Goal: Task Accomplishment & Management: Manage account settings

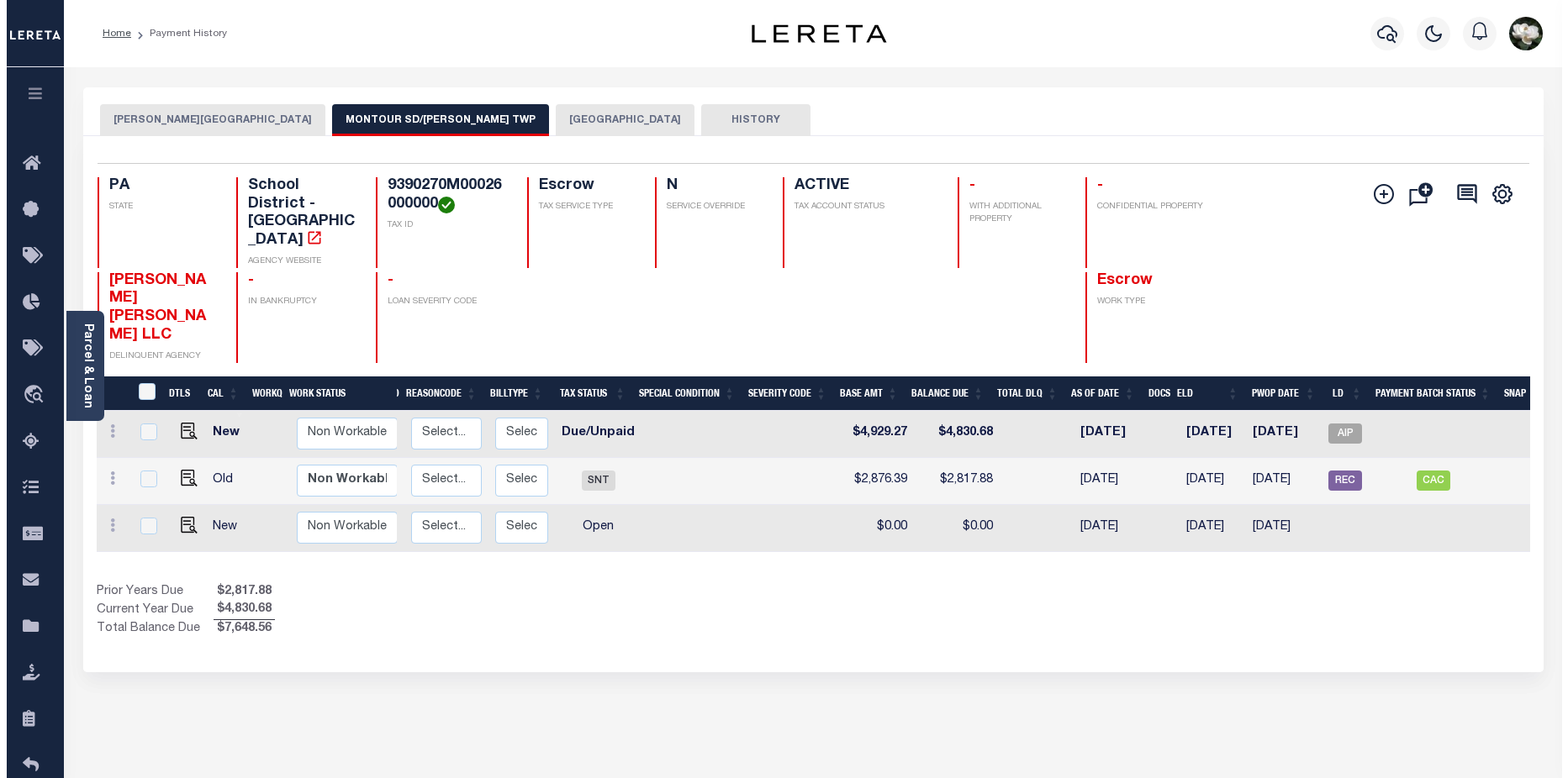
scroll to position [0, 213]
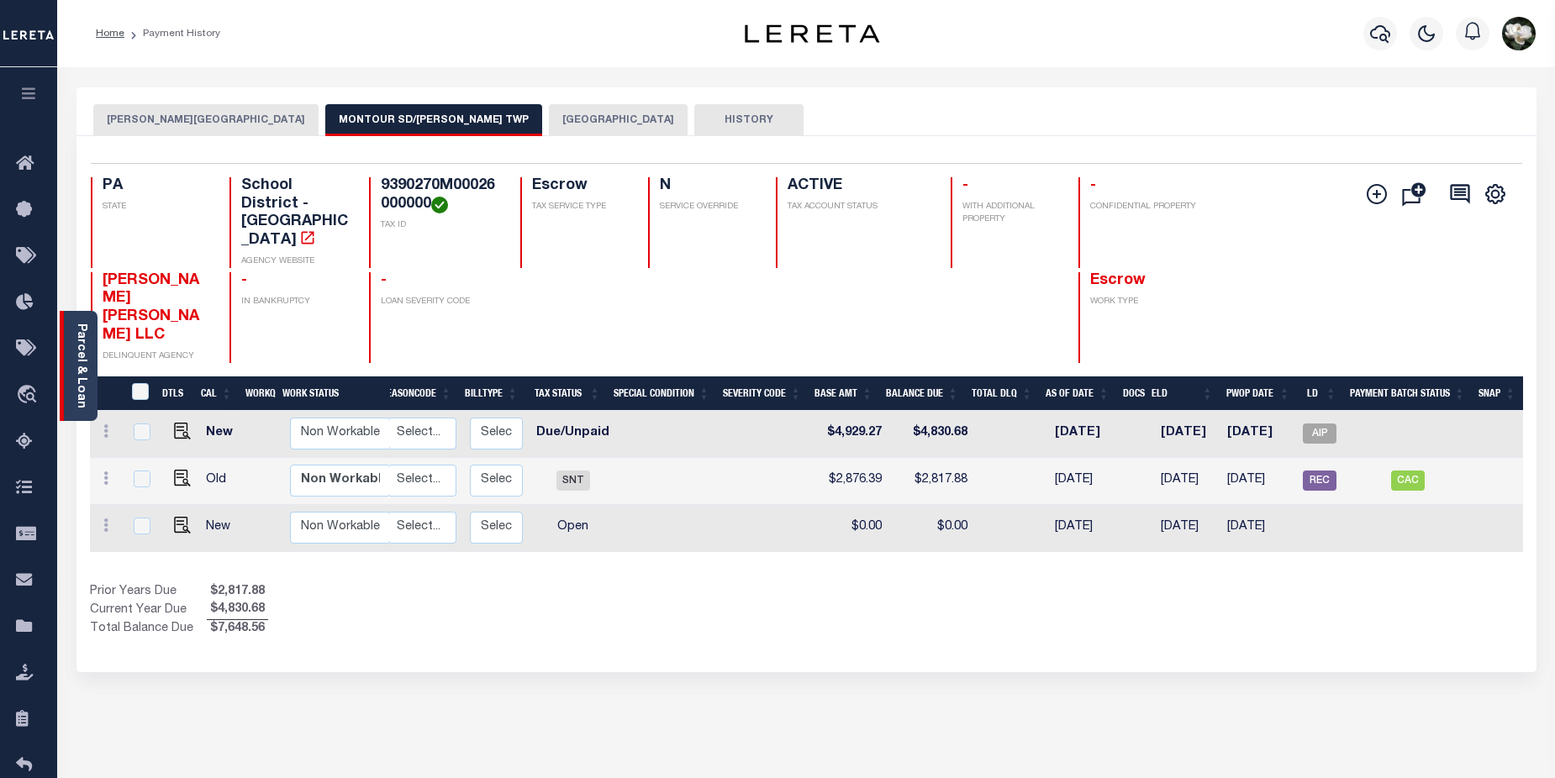
click at [75, 360] on link "Parcel & Loan" at bounding box center [81, 366] width 12 height 85
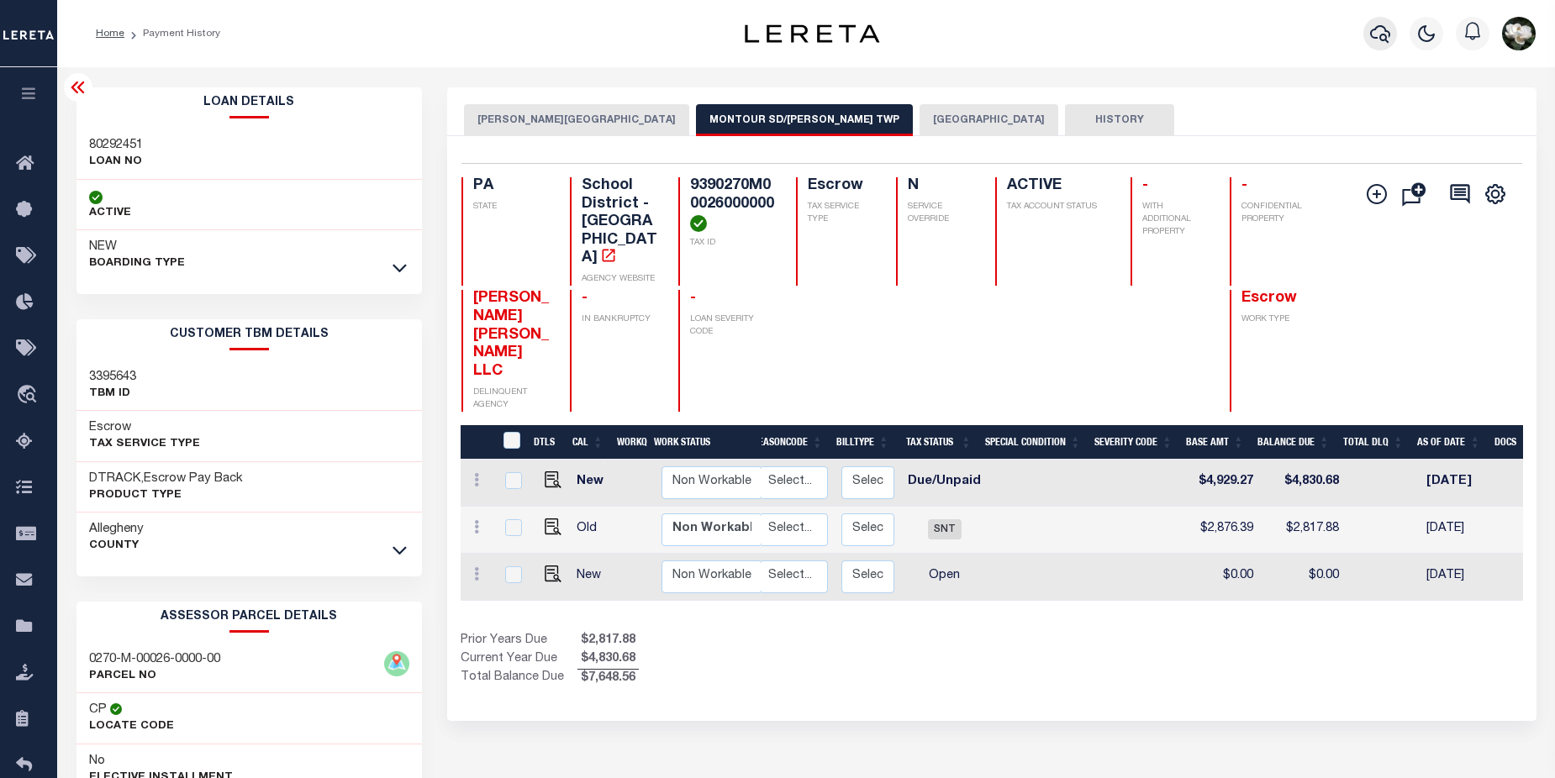
click at [1373, 34] on icon "button" at bounding box center [1380, 34] width 20 height 20
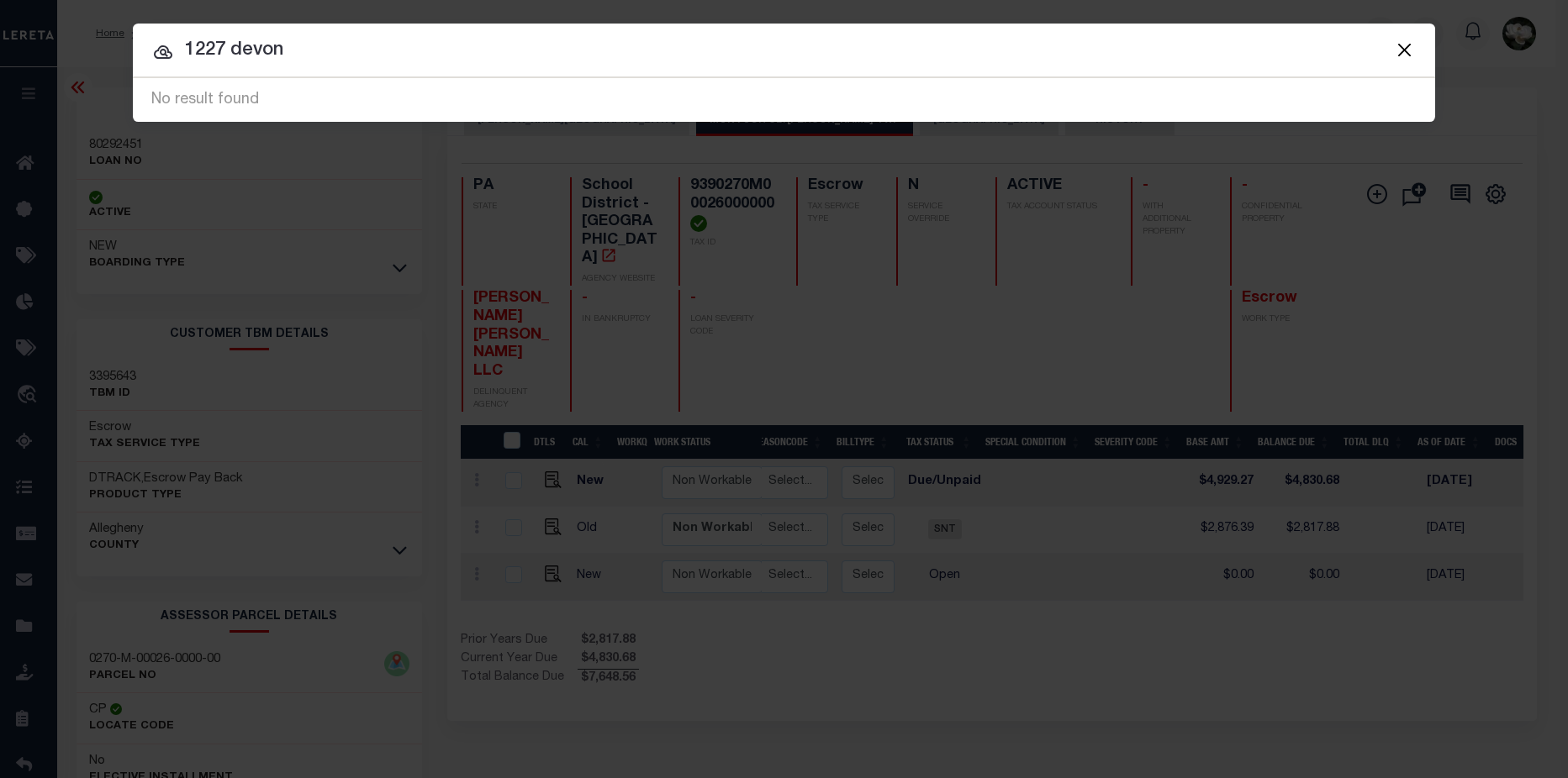
drag, startPoint x: 361, startPoint y: 37, endPoint x: 50, endPoint y: 37, distance: 311.0
click at [50, 37] on div "Include Loans TBM Customers Borrowers Payments (Lender Non-Disb) Payments (Lend…" at bounding box center [784, 389] width 1568 height 778
type input "4035 004 013"
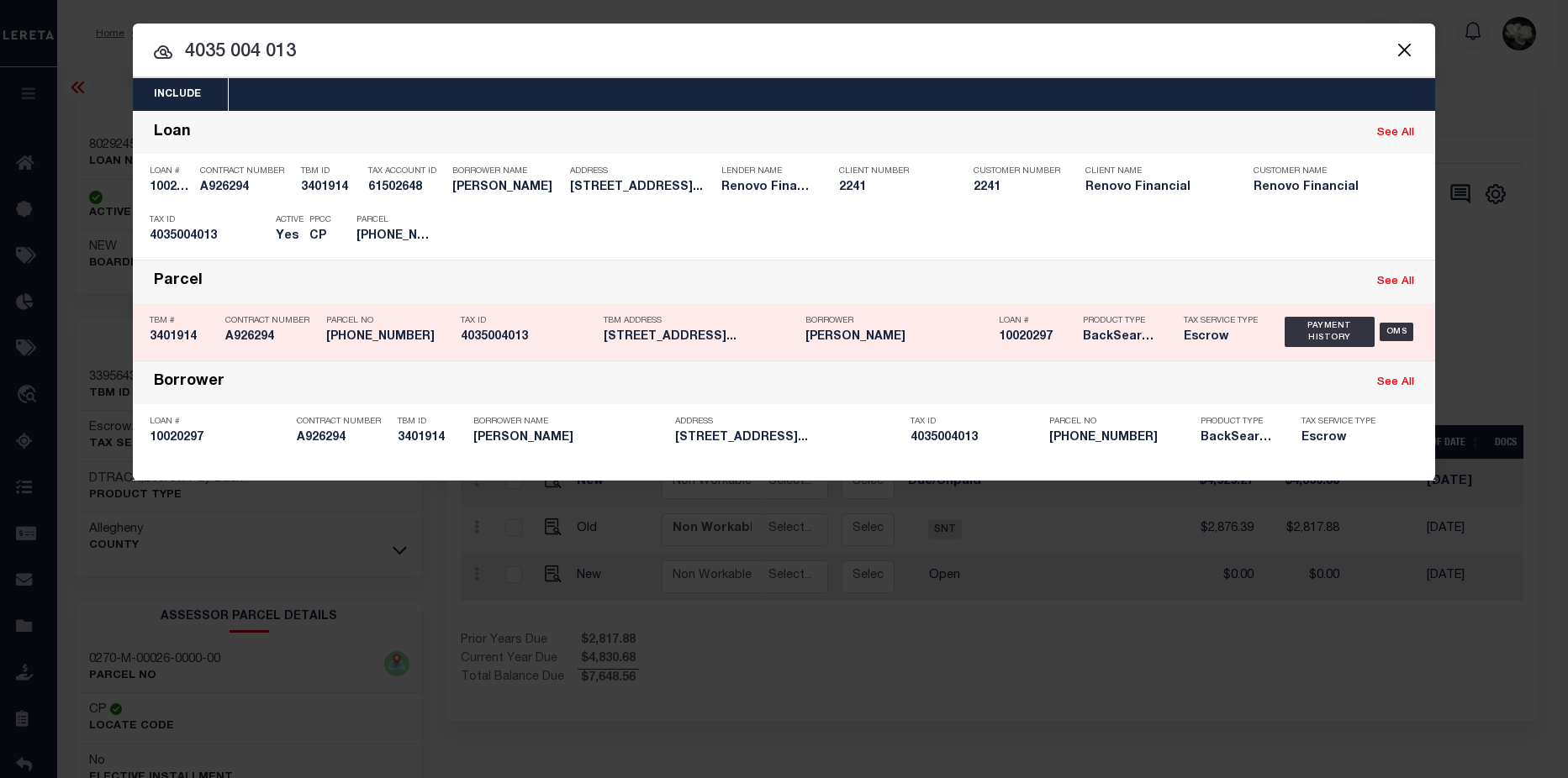
click at [696, 344] on h5 "11009 LARCH AVENUE INGLEWOOD, C..." at bounding box center [699, 337] width 193 height 14
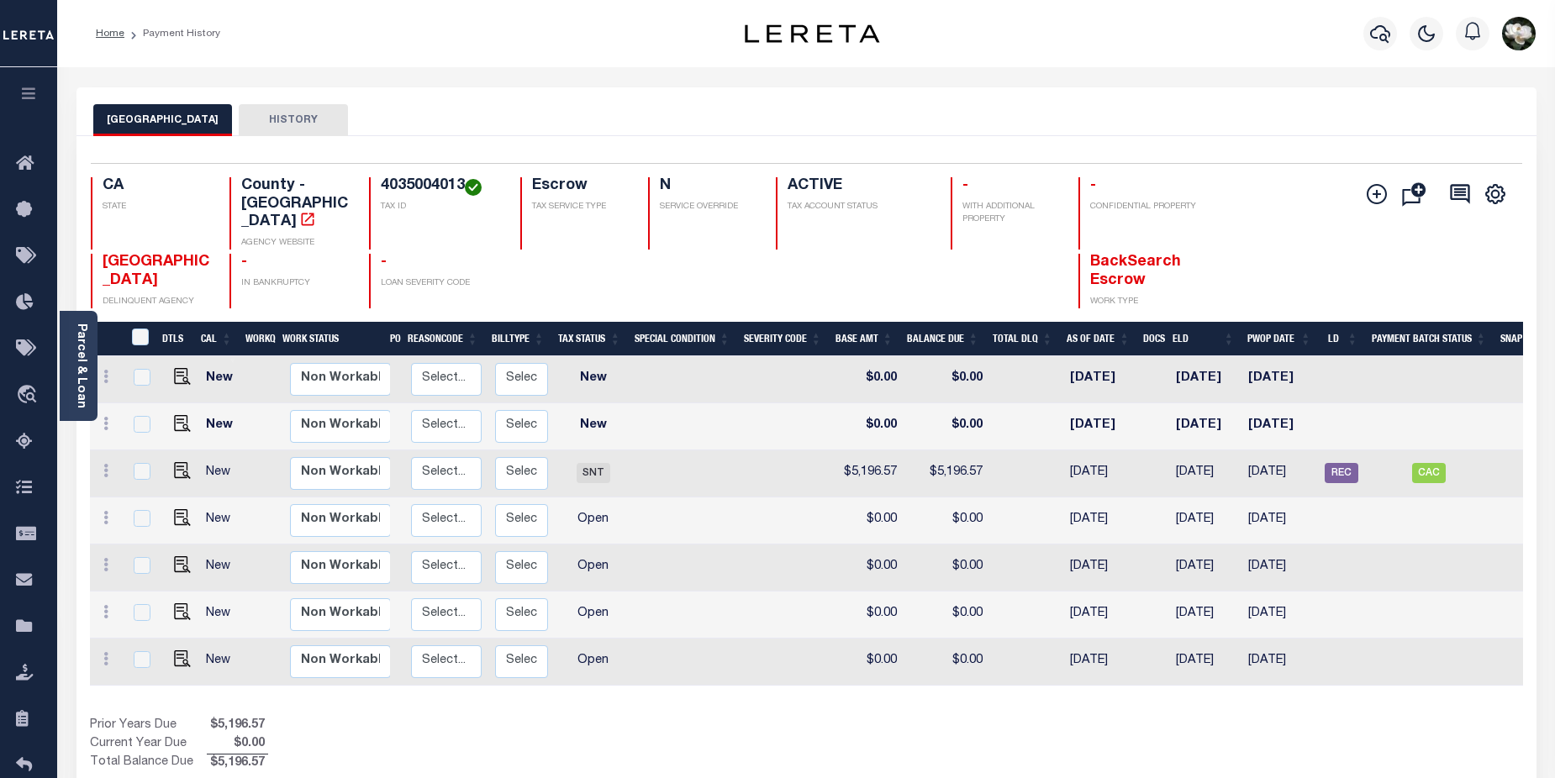
scroll to position [0, 209]
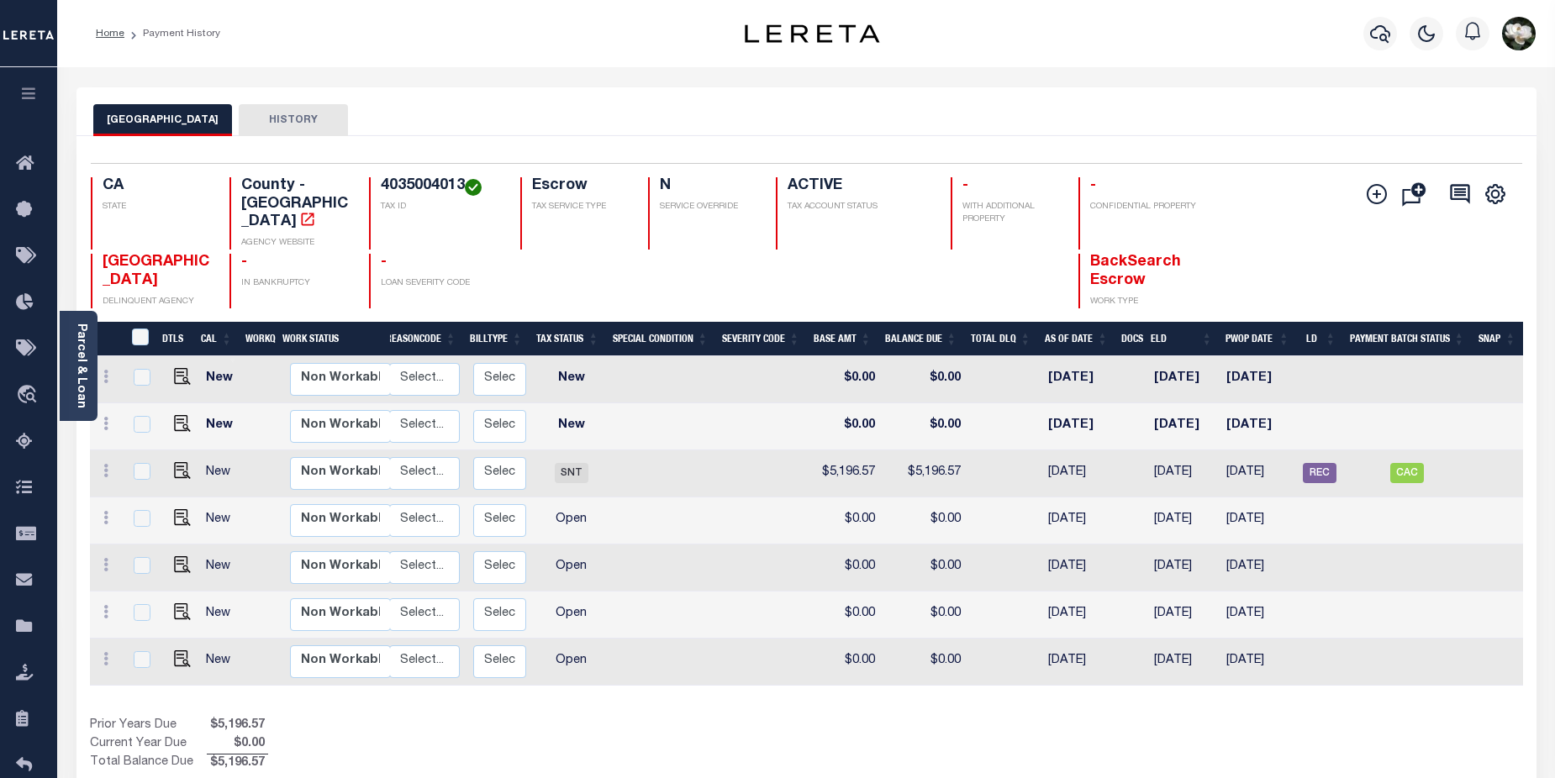
click at [170, 466] on link at bounding box center [178, 472] width 25 height 12
checkbox input "true"
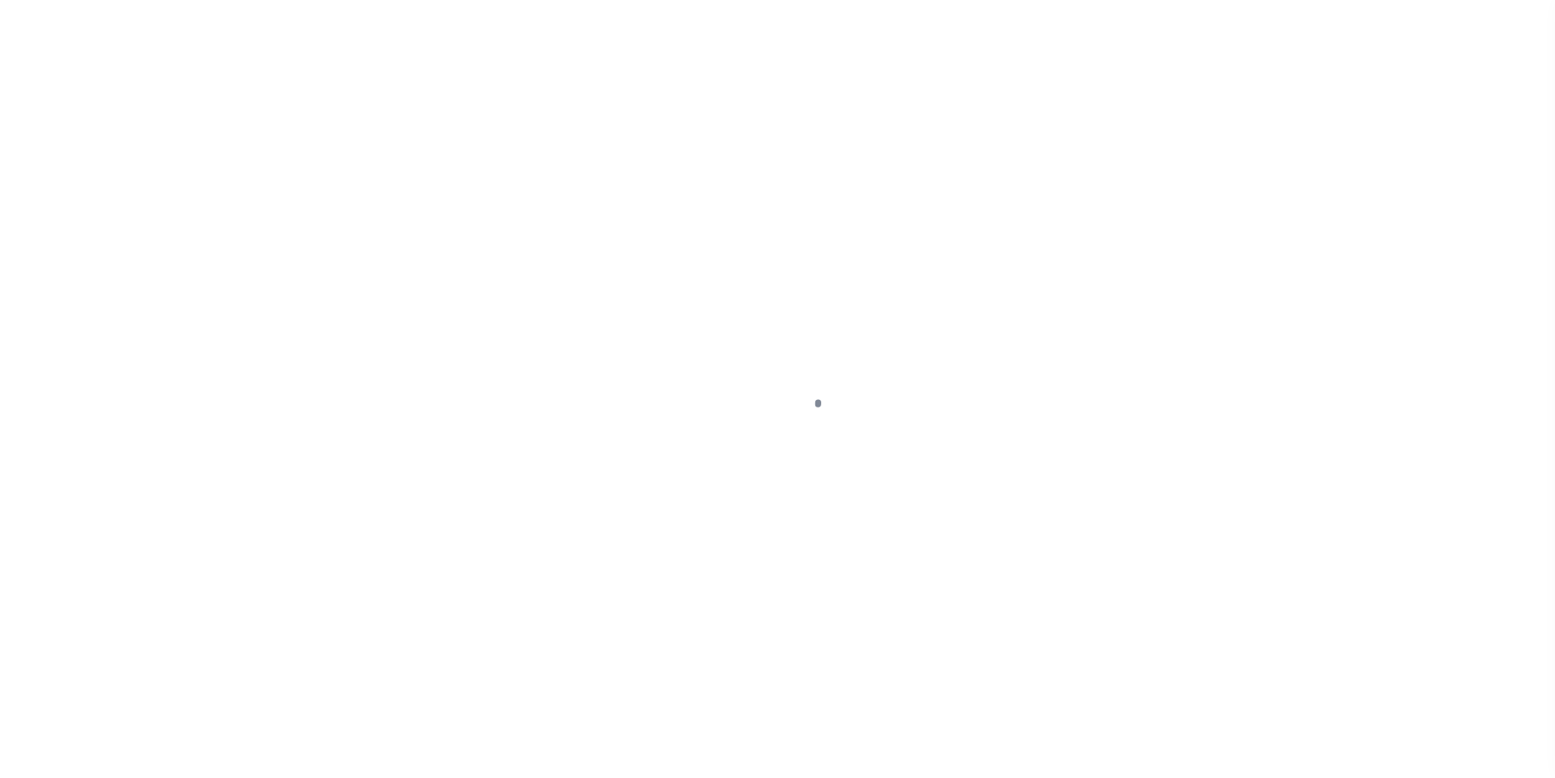
select select "SNT"
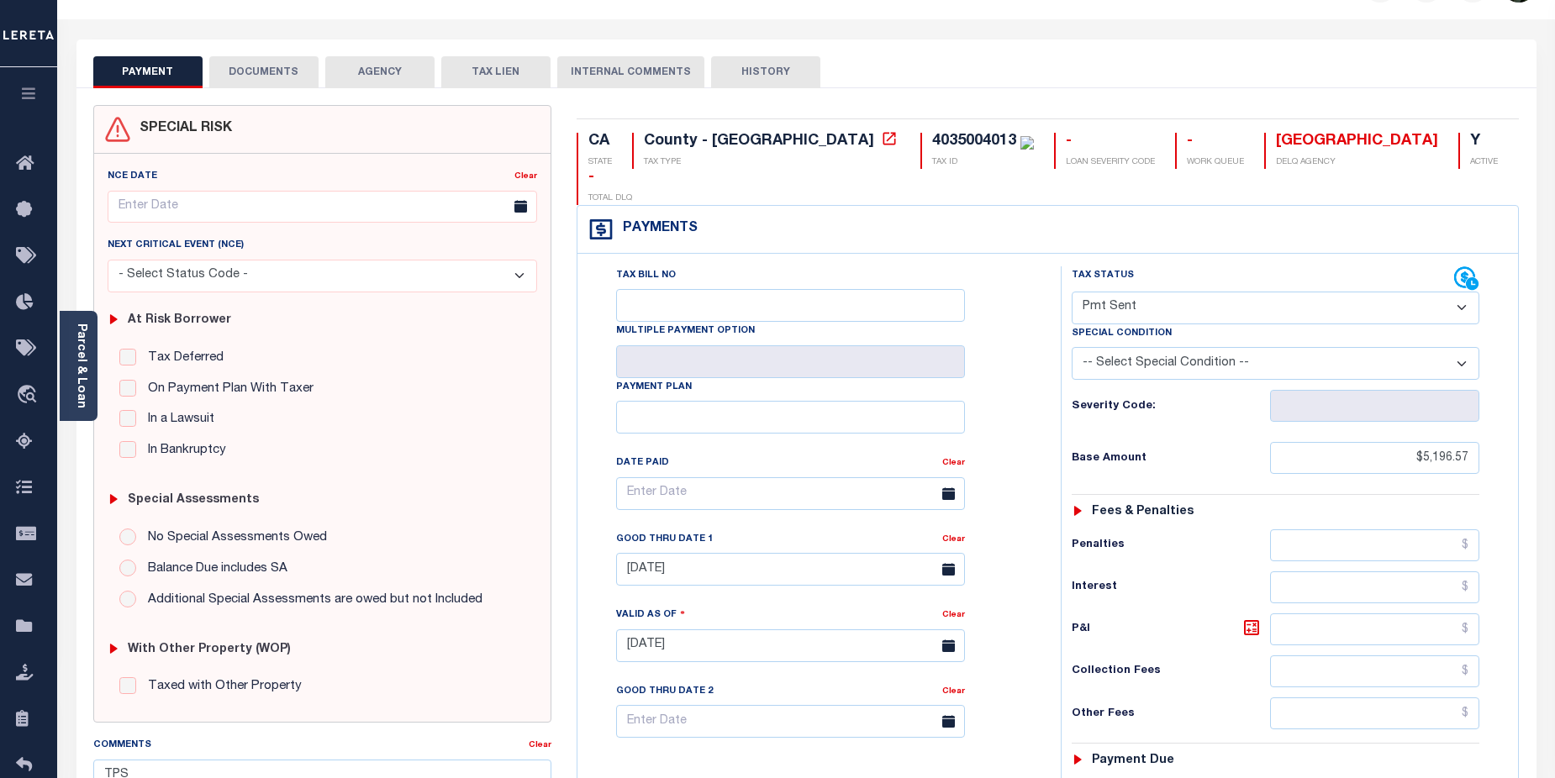
scroll to position [34, 0]
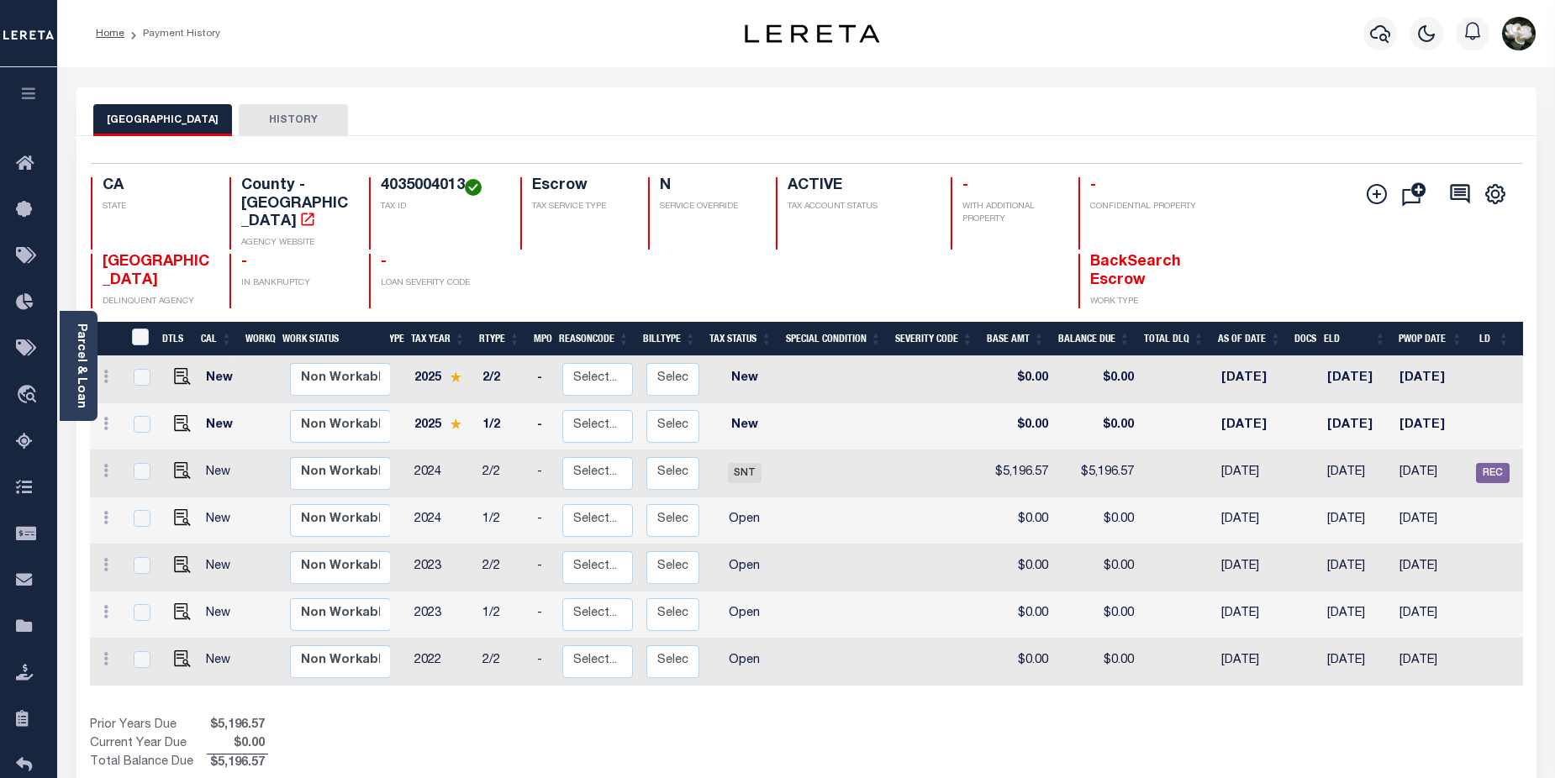
scroll to position [0, 11]
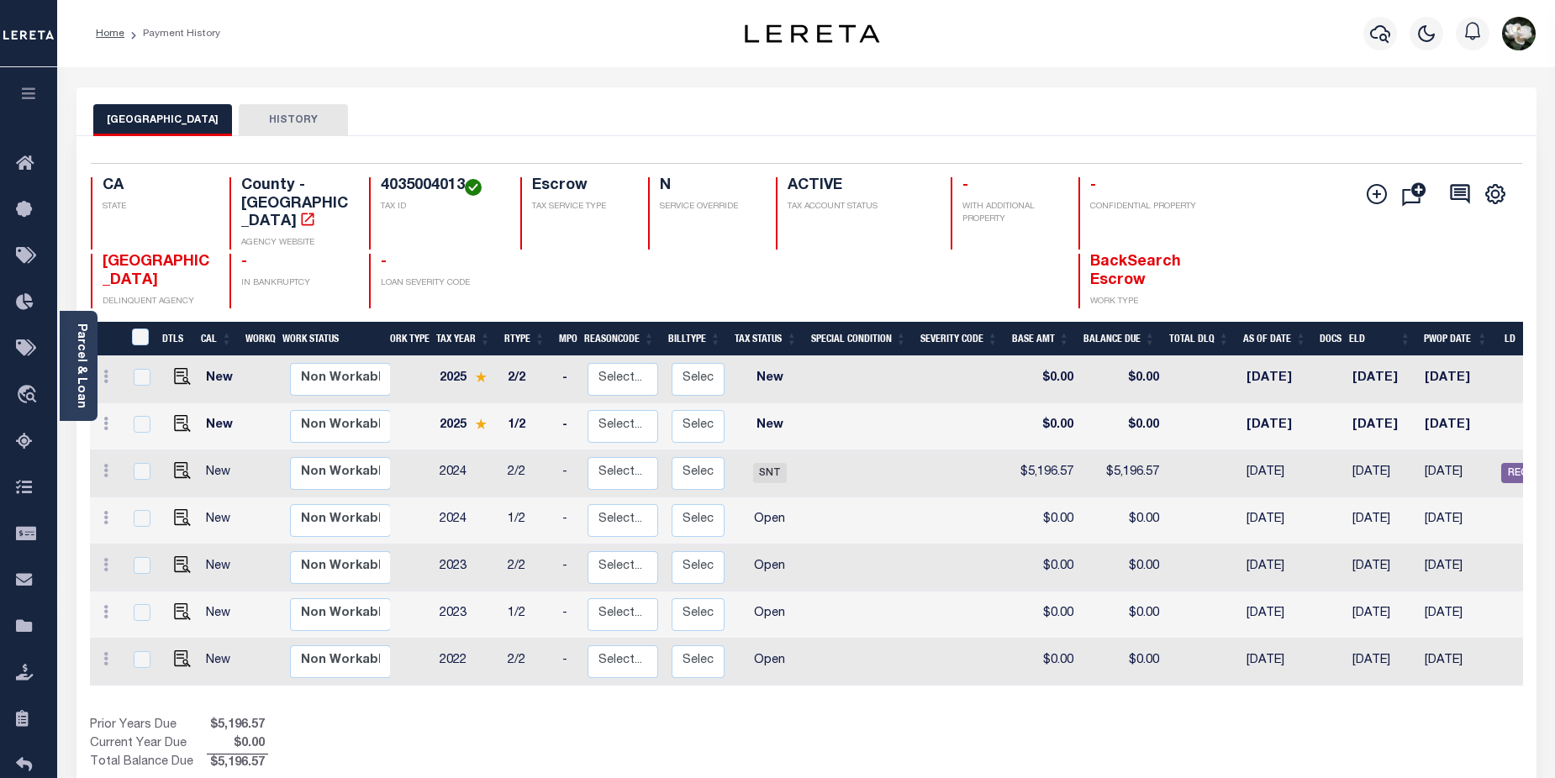
click at [456, 545] on td "2023" at bounding box center [467, 568] width 68 height 47
checkbox input "true"
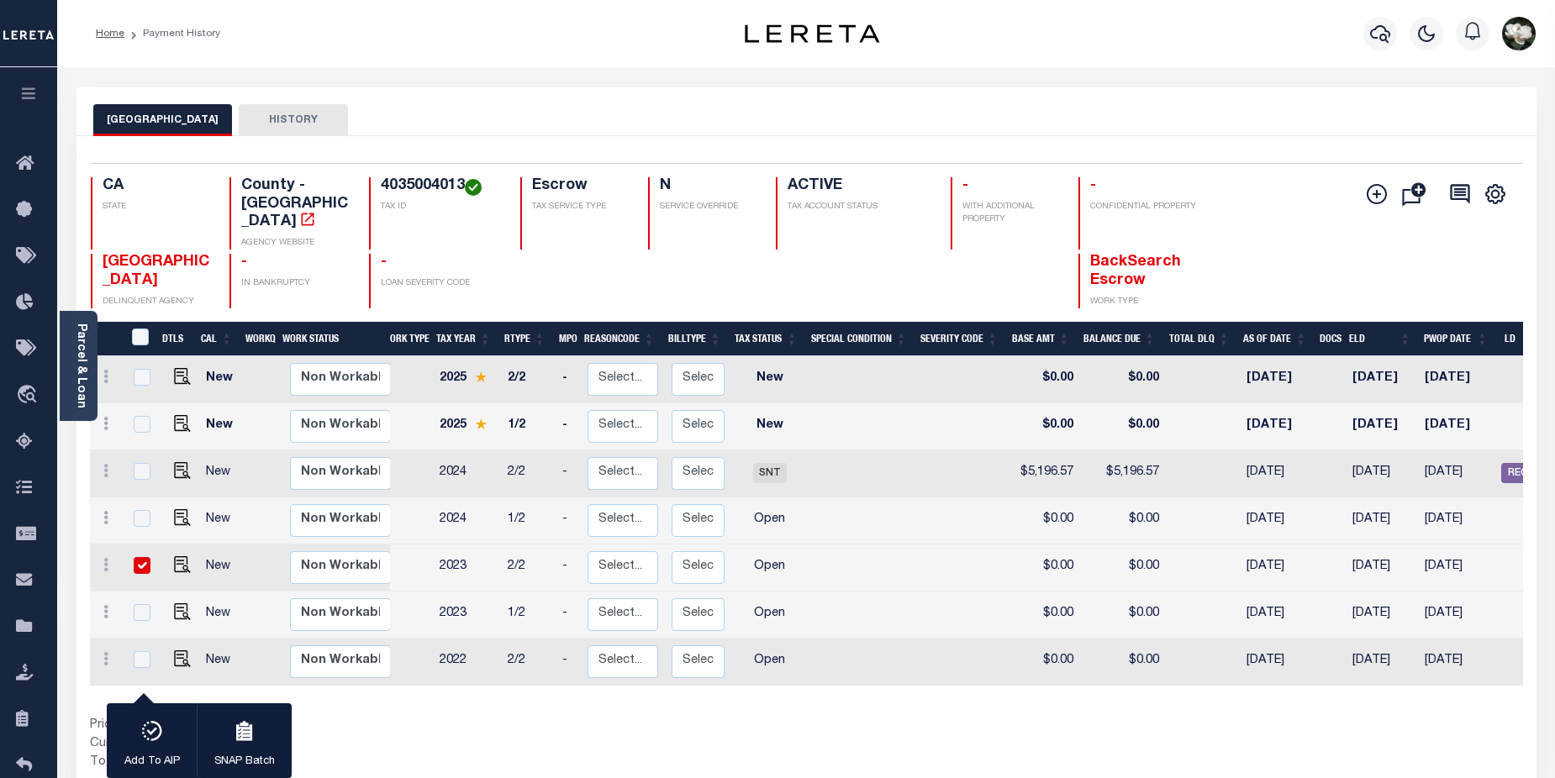
click at [920, 551] on td at bounding box center [963, 568] width 92 height 47
checkbox input "false"
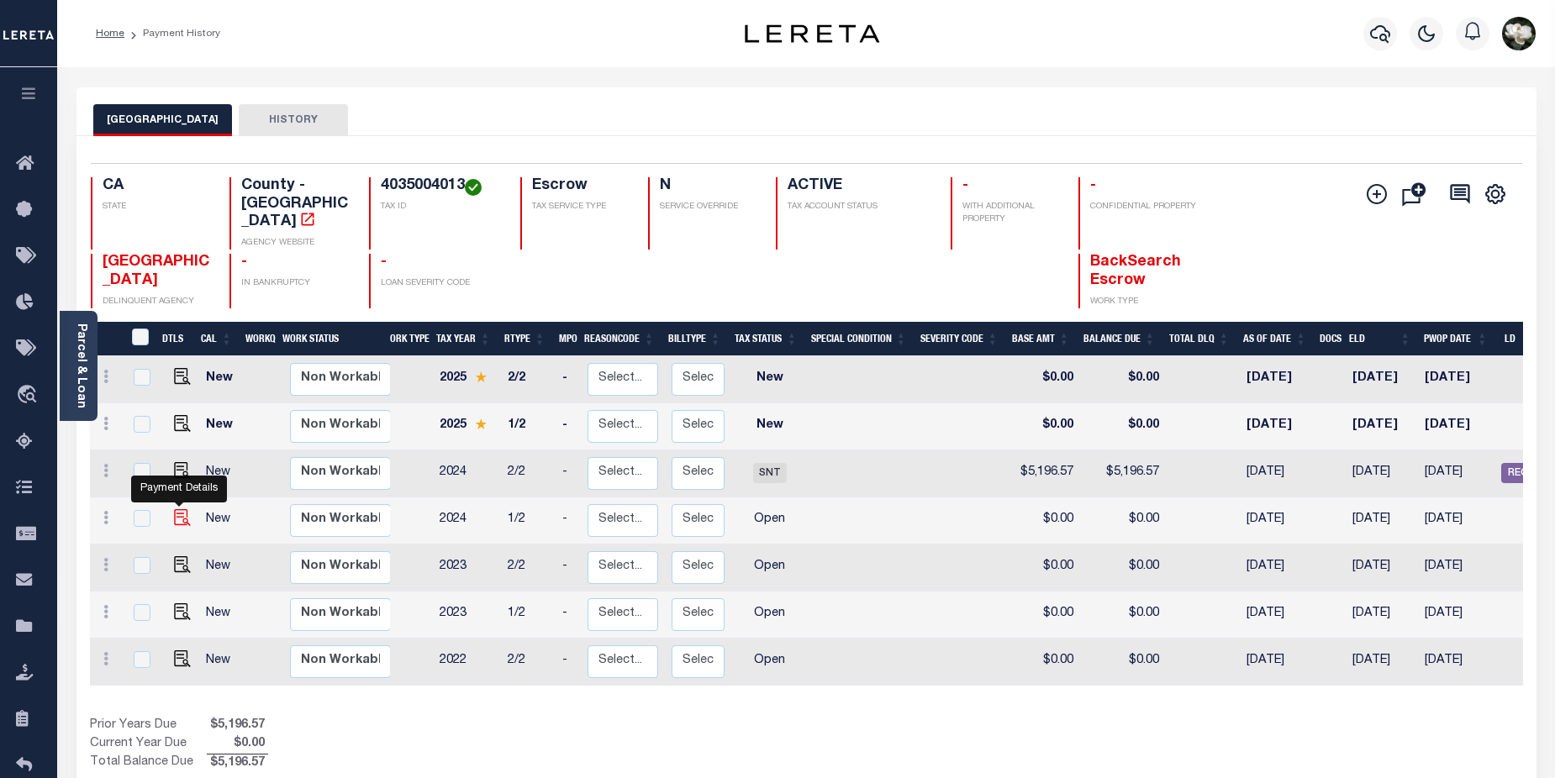
click at [176, 509] on img "" at bounding box center [182, 517] width 17 height 17
checkbox input "true"
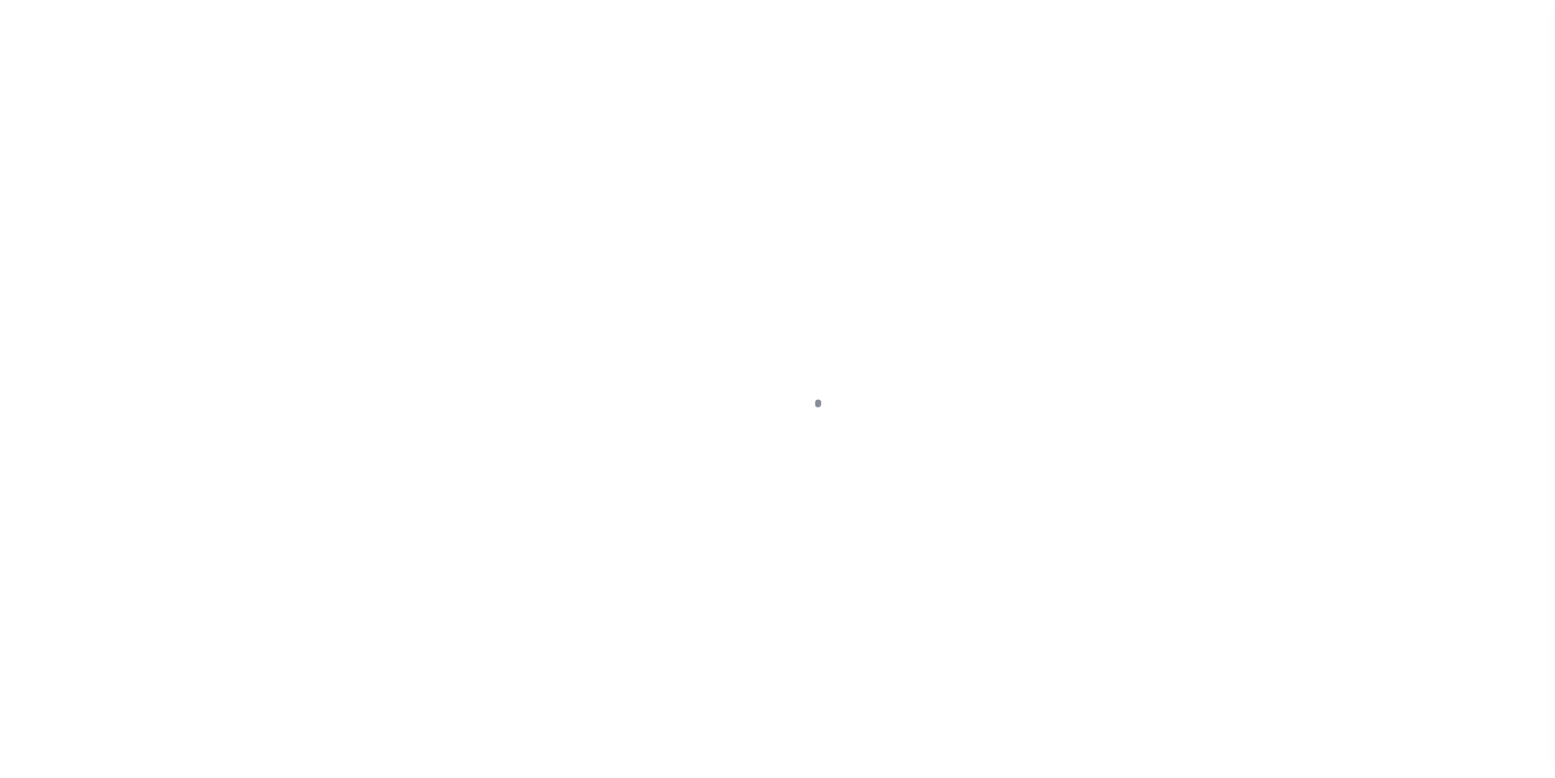
select select "OP2"
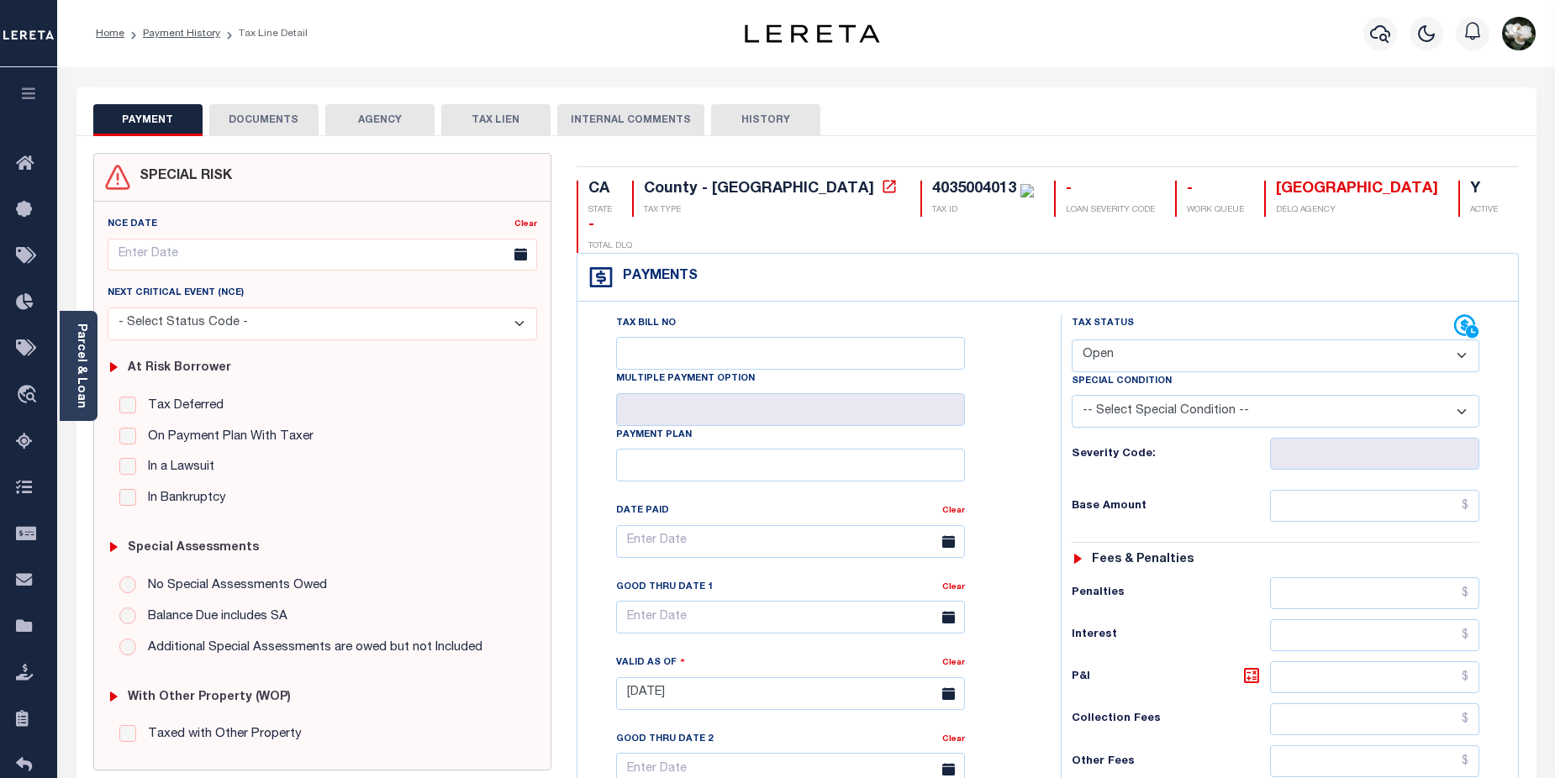
click at [276, 121] on button "DOCUMENTS" at bounding box center [263, 120] width 109 height 32
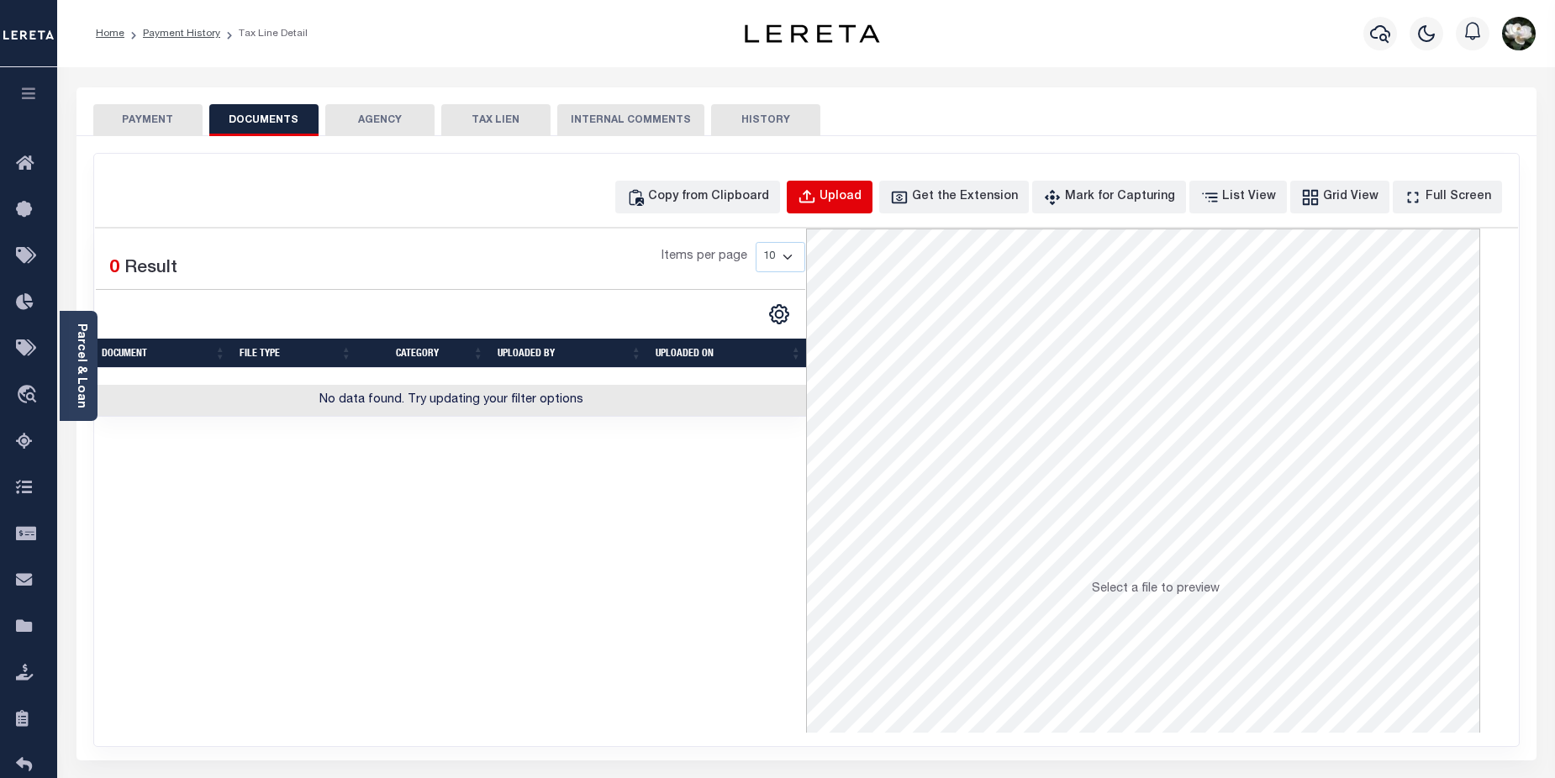
click at [862, 197] on div "Upload" at bounding box center [840, 197] width 42 height 18
select select "POP"
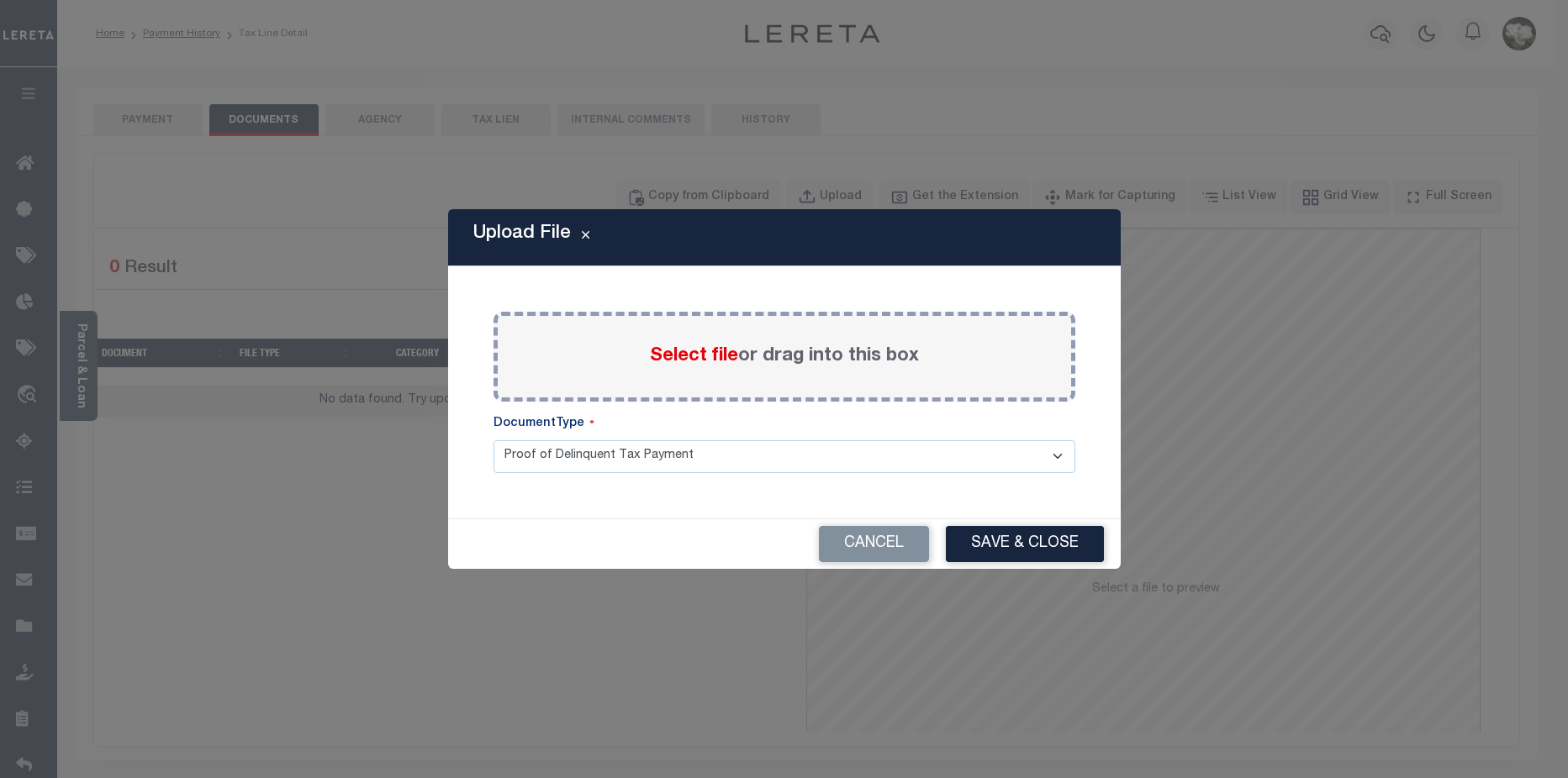
click at [695, 364] on span "Select file" at bounding box center [694, 356] width 88 height 18
click at [0, 0] on input "Select file or drag into this box" at bounding box center [0, 0] width 0 height 0
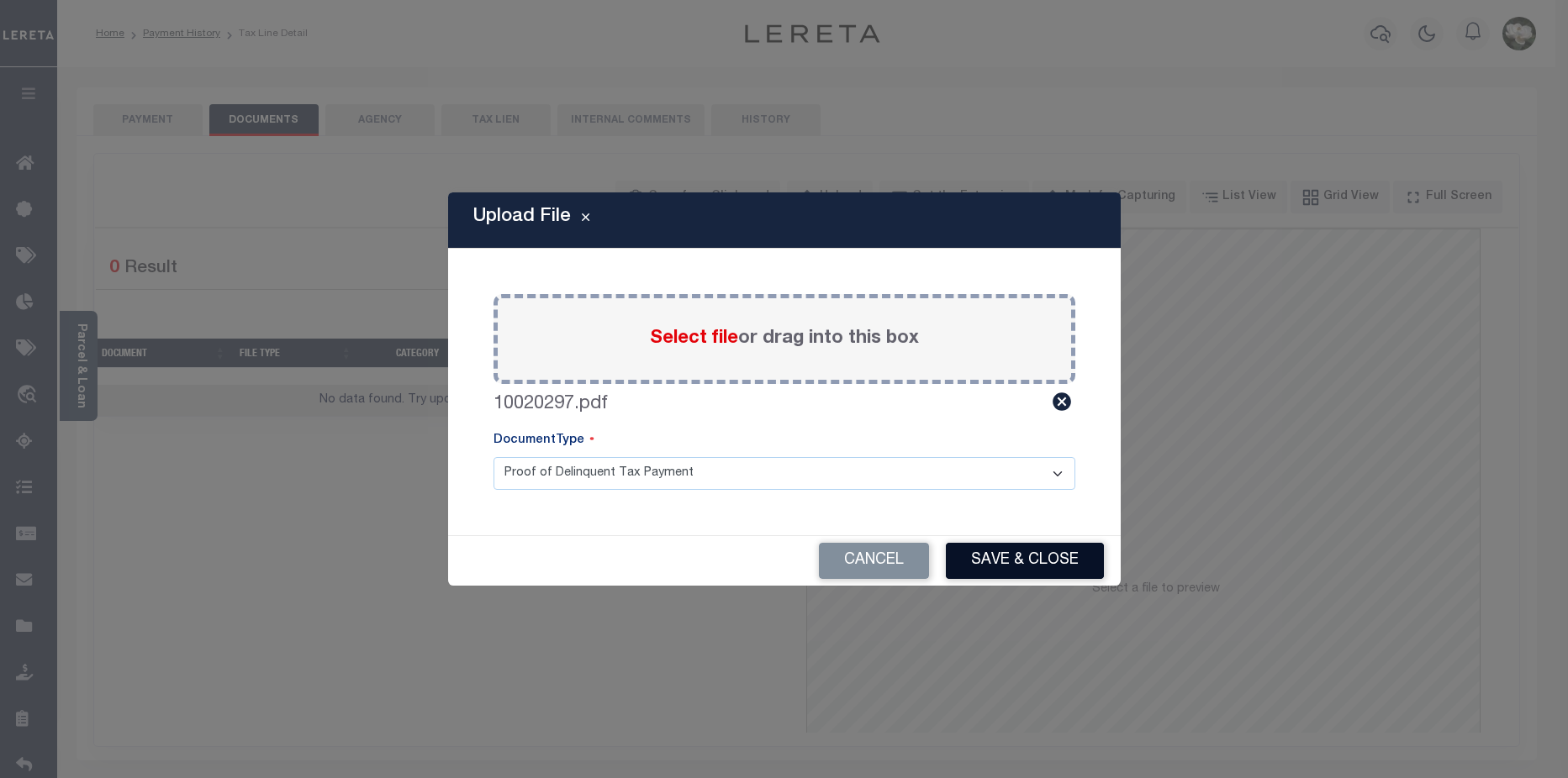
click at [1042, 559] on button "Save & Close" at bounding box center [1025, 561] width 158 height 36
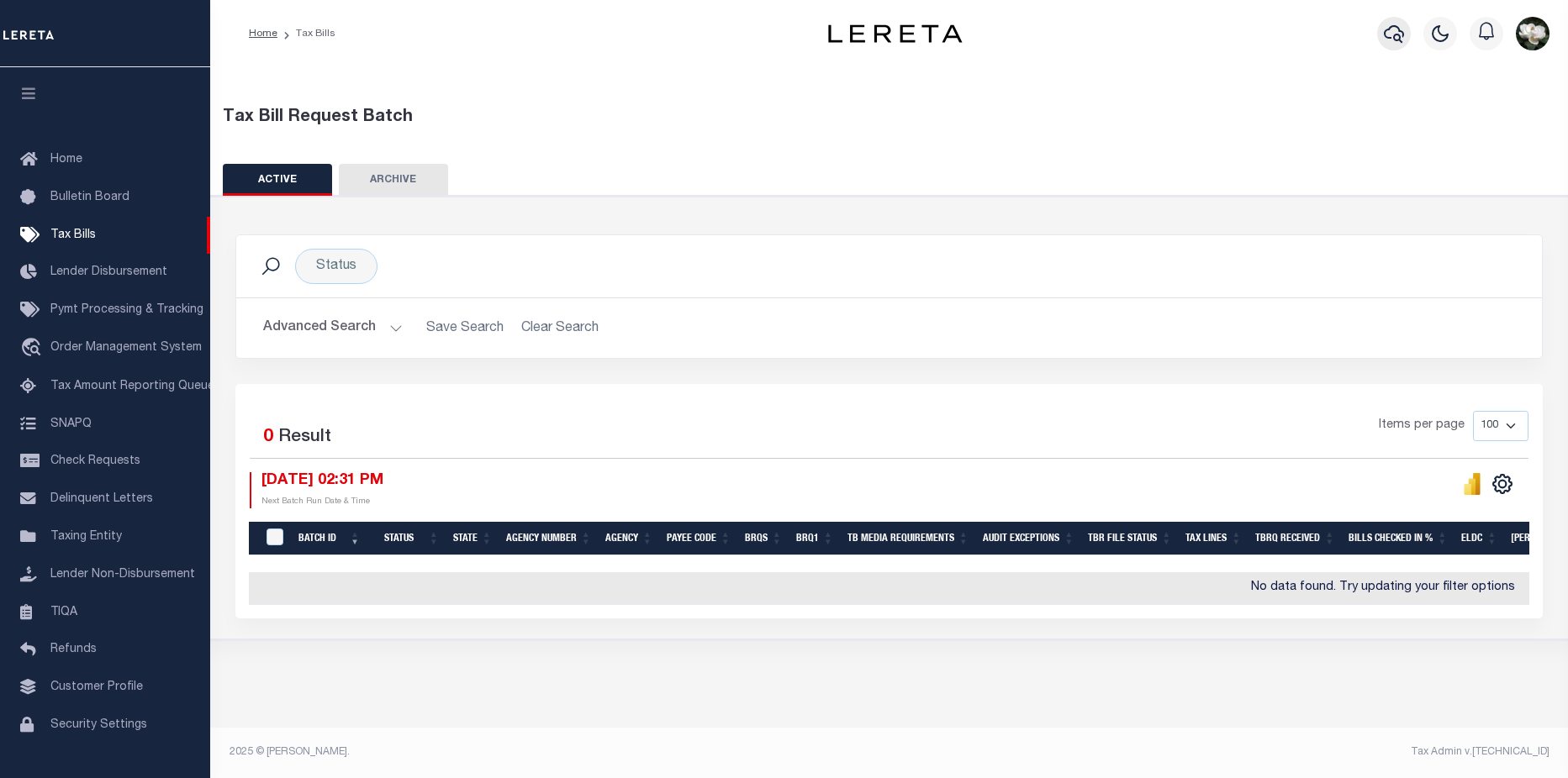
click at [1389, 34] on icon "button" at bounding box center [1393, 34] width 20 height 20
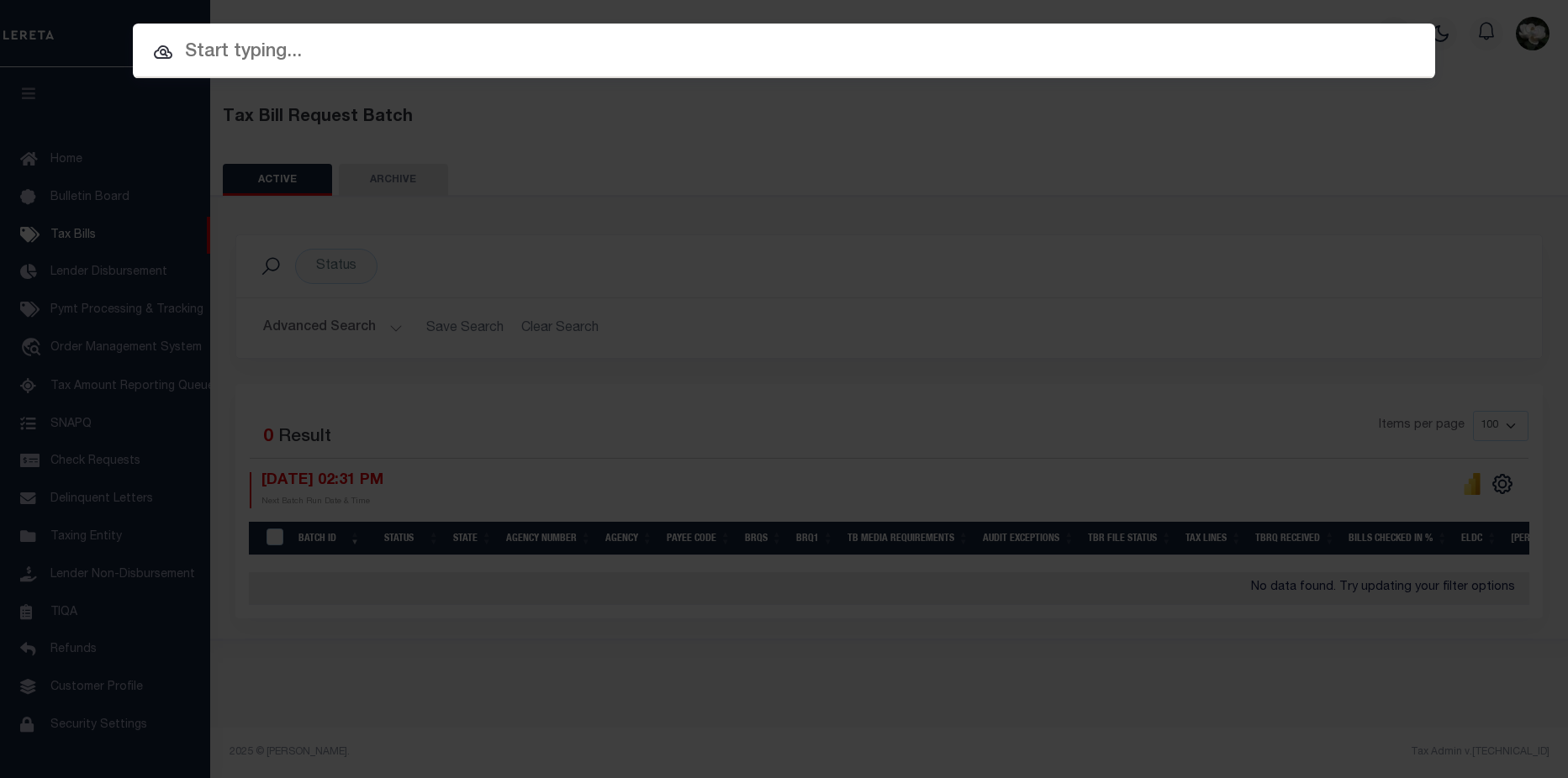
click at [382, 60] on input "text" at bounding box center [784, 52] width 1302 height 29
drag, startPoint x: 382, startPoint y: 60, endPoint x: 351, endPoint y: 55, distance: 30.7
click at [351, 55] on input "text" at bounding box center [784, 52] width 1302 height 29
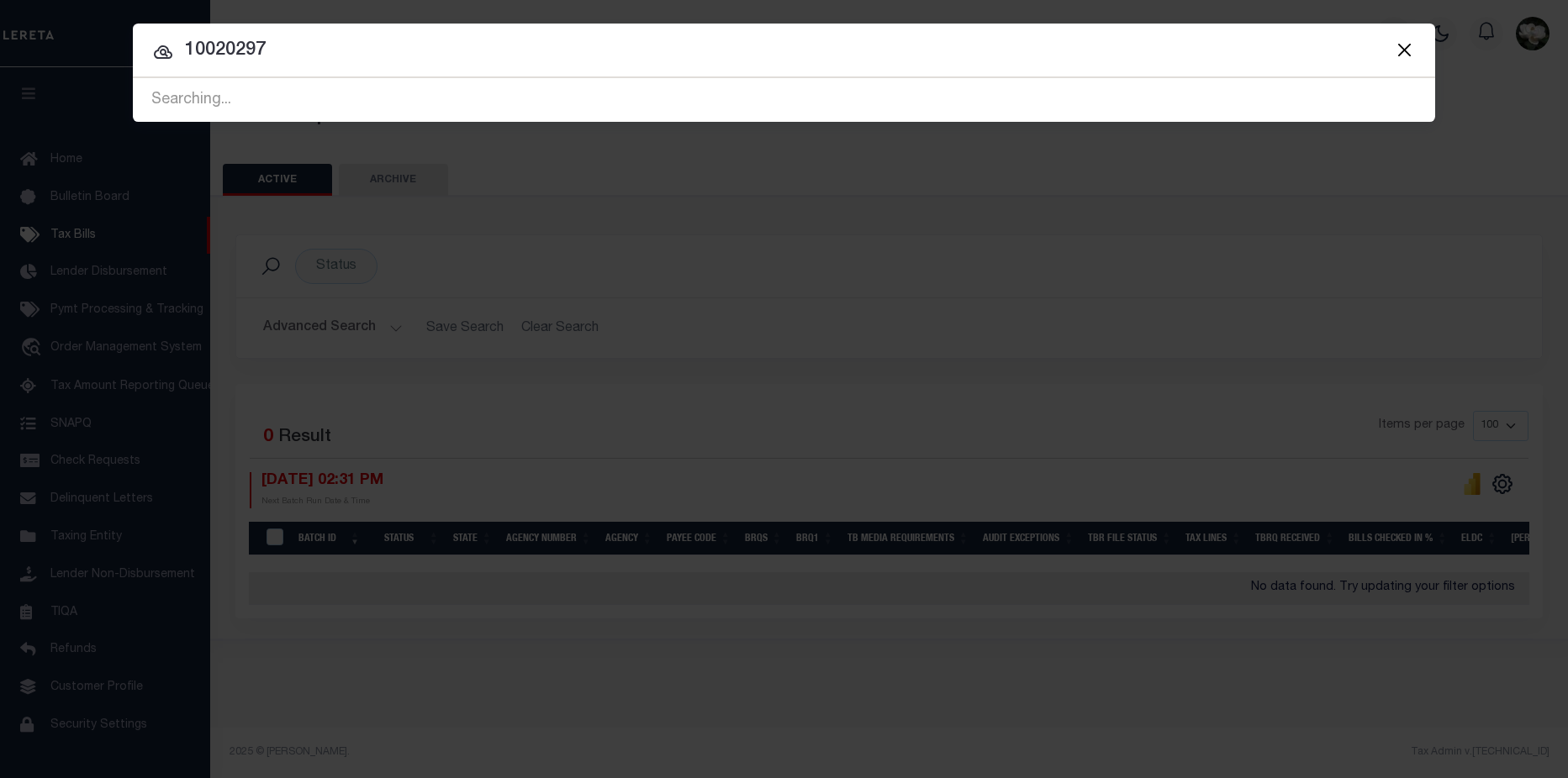
type input "10020297"
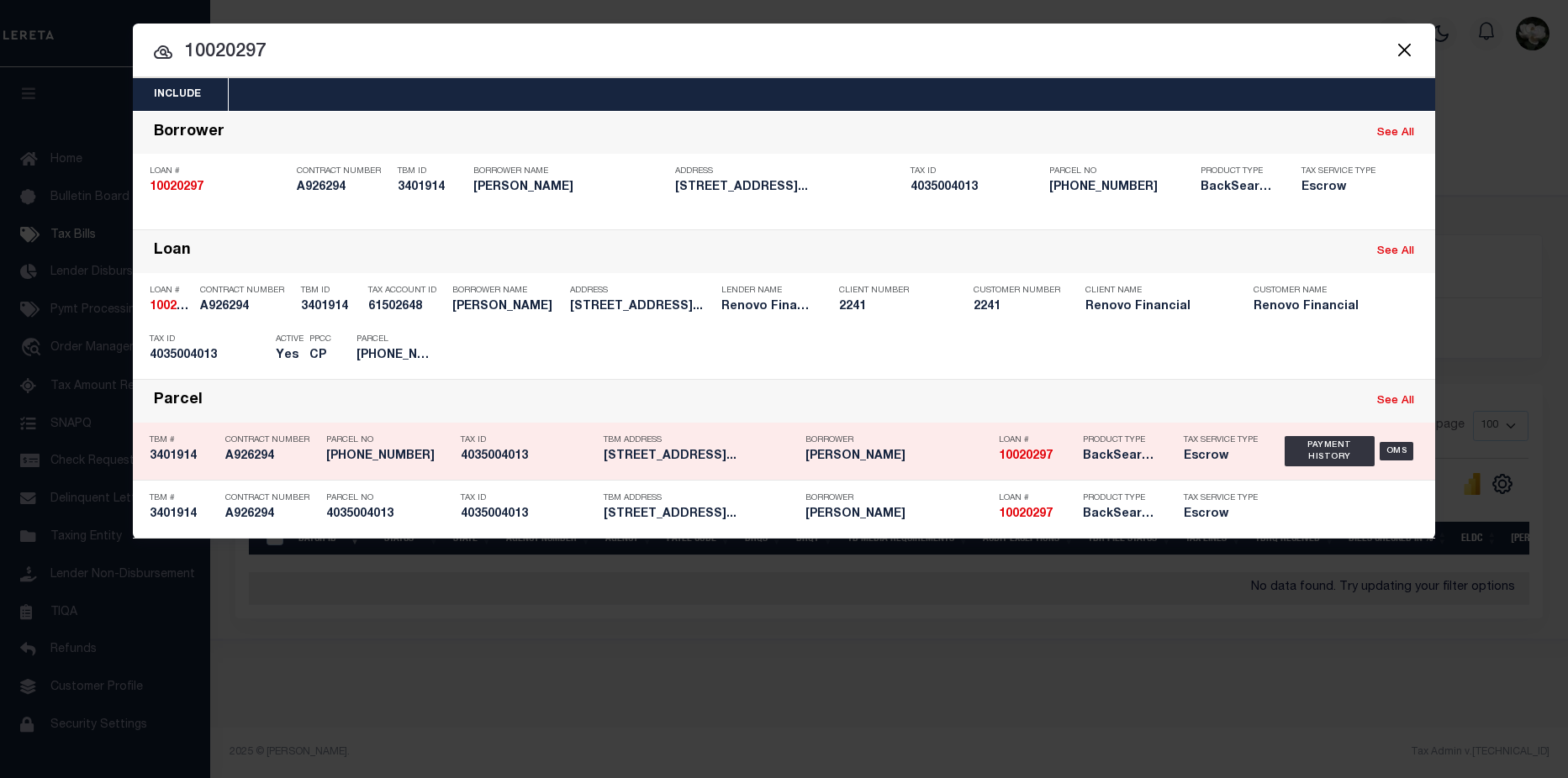
click at [1040, 468] on div "Loan # 10020297" at bounding box center [1037, 451] width 76 height 49
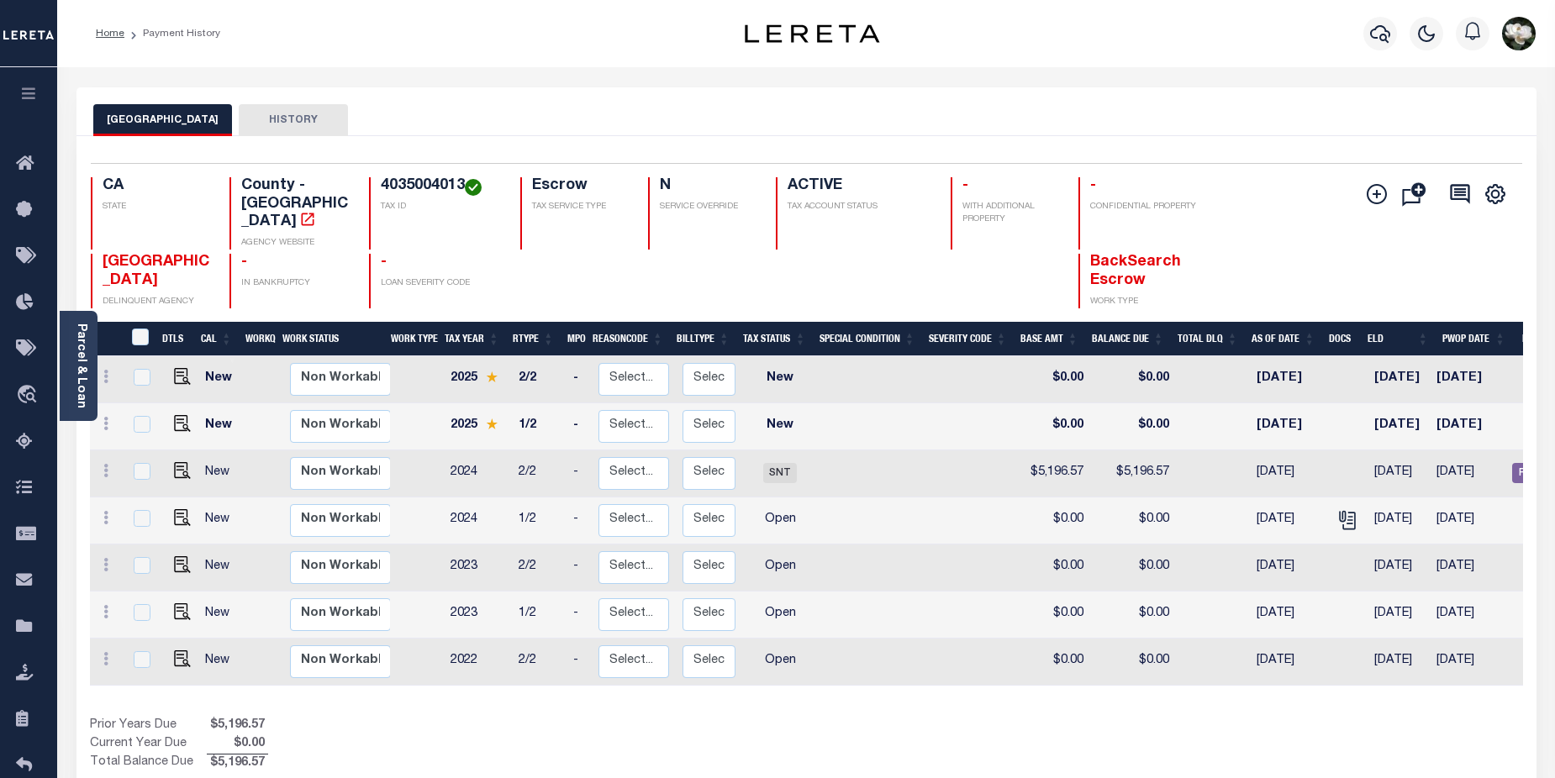
drag, startPoint x: 1184, startPoint y: 681, endPoint x: 1373, endPoint y: 685, distance: 189.2
click at [1373, 685] on div "DTLS CAL WorkQ Work Status Work Type Tax Year RType MPO ReasonCode BillType Tax…" at bounding box center [806, 547] width 1433 height 451
click at [71, 355] on div "Parcel & Loan" at bounding box center [79, 366] width 38 height 110
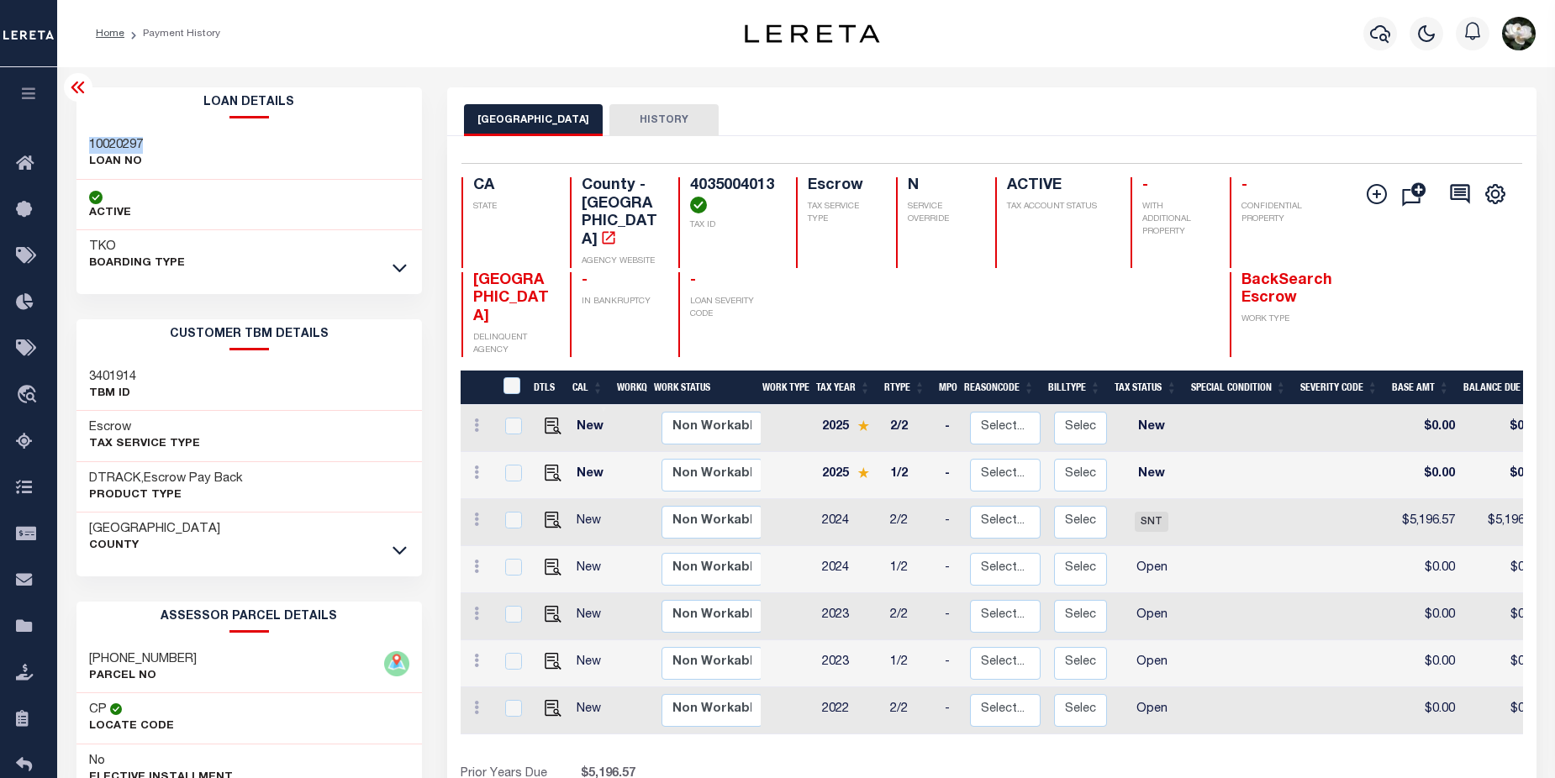
drag, startPoint x: 148, startPoint y: 139, endPoint x: 76, endPoint y: 140, distance: 72.3
click at [76, 140] on div "10020297 LOAN NO" at bounding box center [249, 154] width 346 height 51
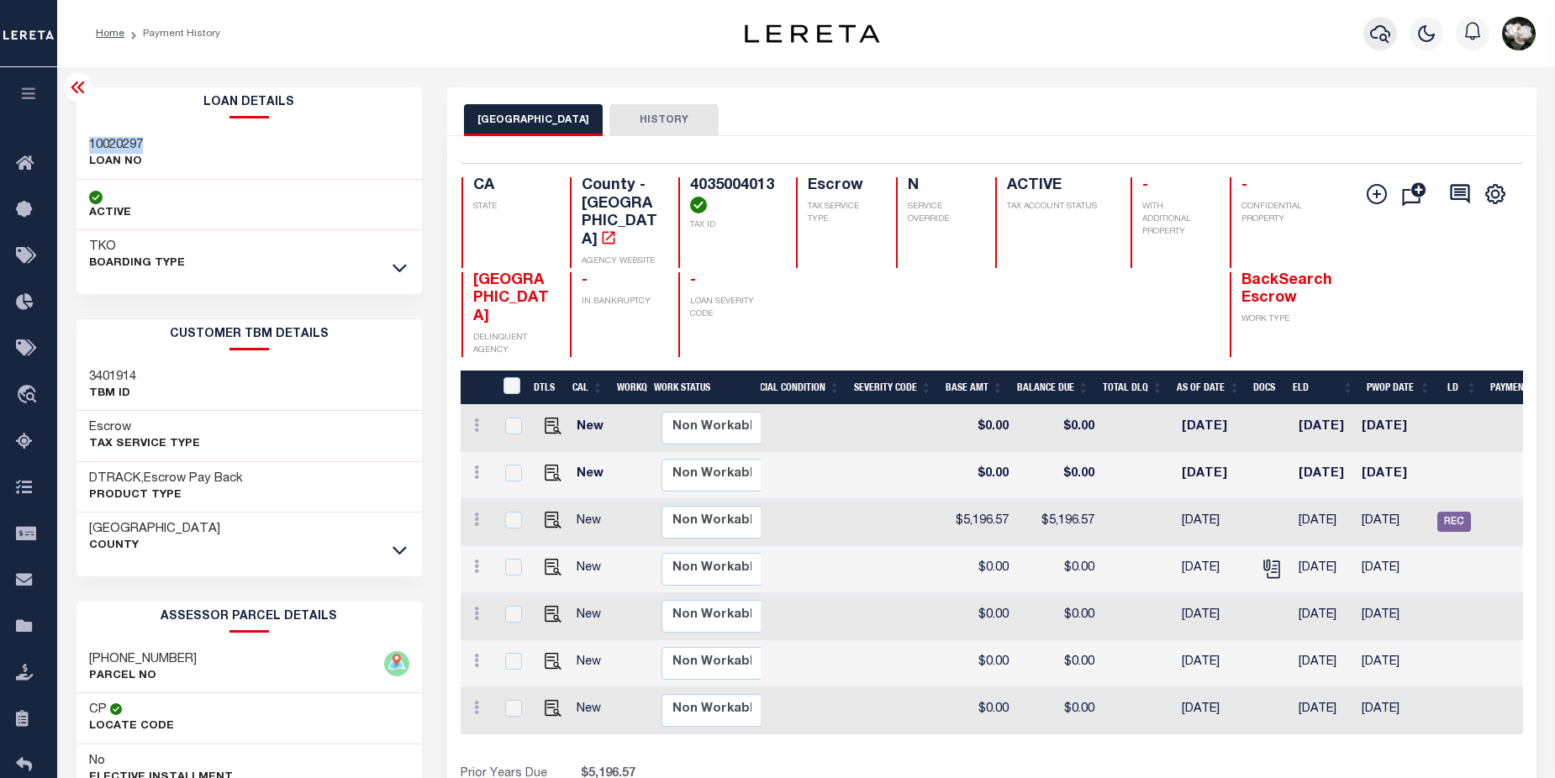
click at [1369, 34] on button "button" at bounding box center [1380, 34] width 34 height 34
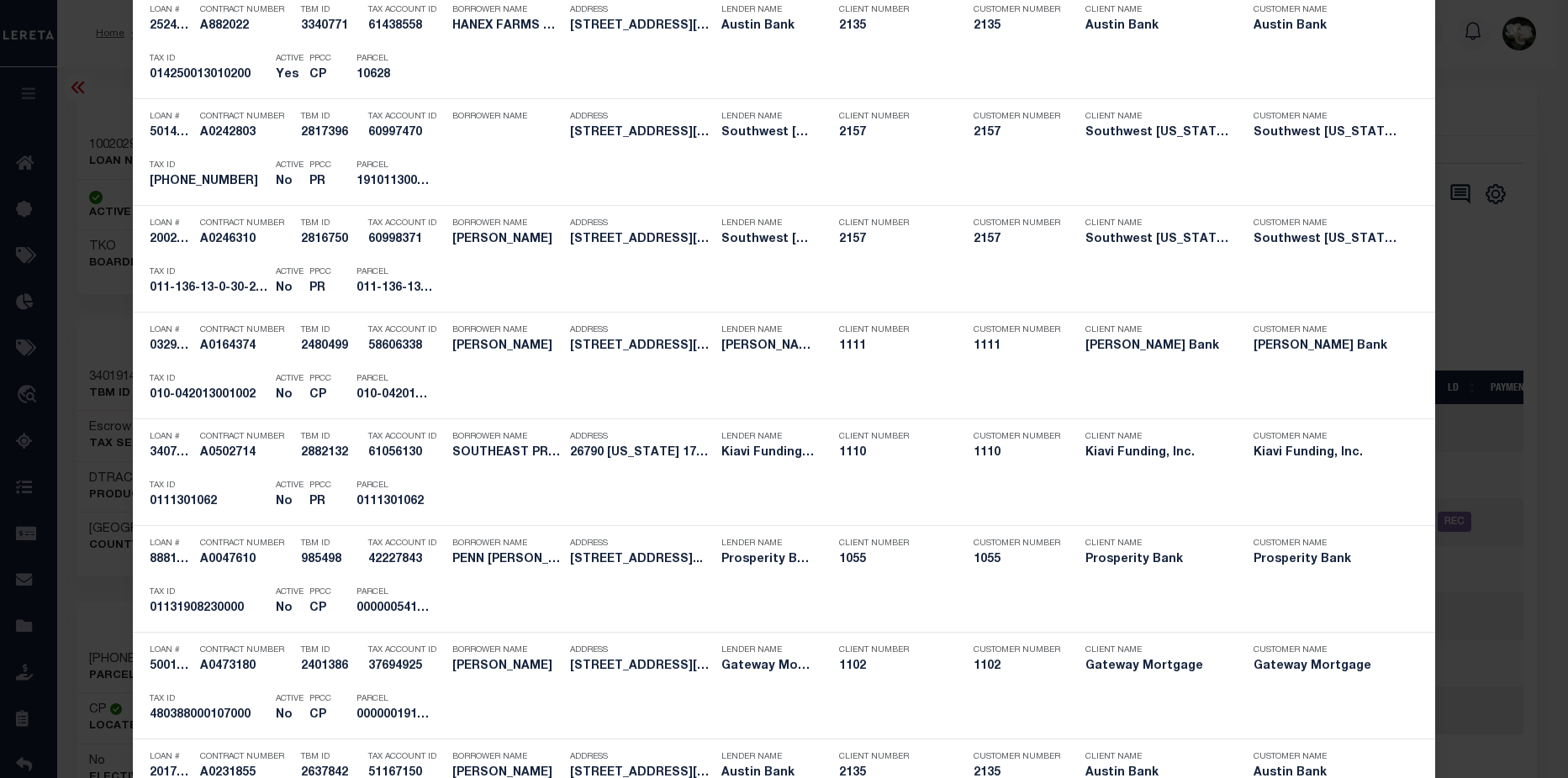
scroll to position [0, 0]
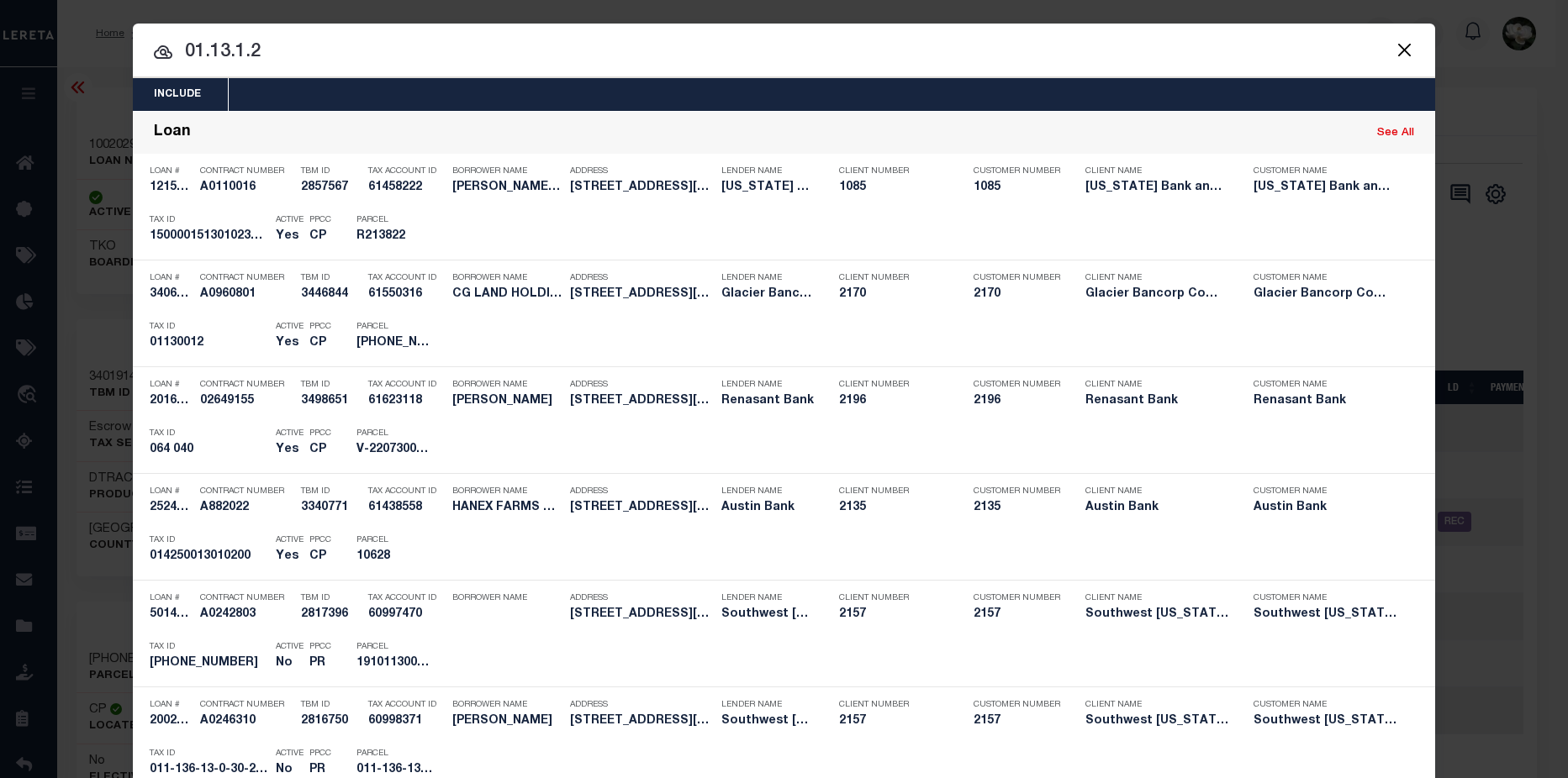
drag, startPoint x: 329, startPoint y: 50, endPoint x: -5, endPoint y: 82, distance: 336.0
click at [0, 82] on html "Home Payment History Profile Sign out" at bounding box center [784, 526] width 1568 height 1053
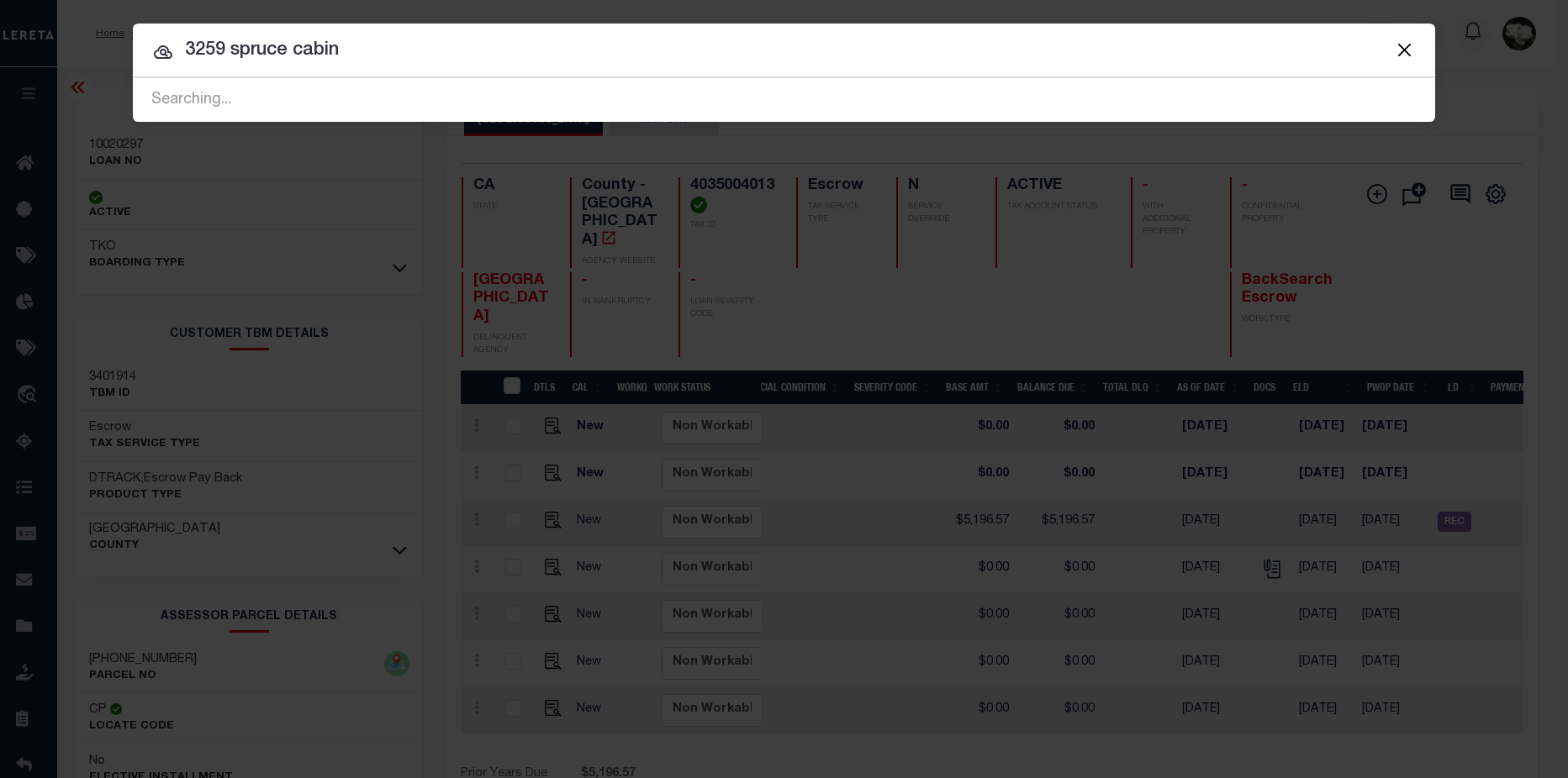
type input "3259 spruce cabin"
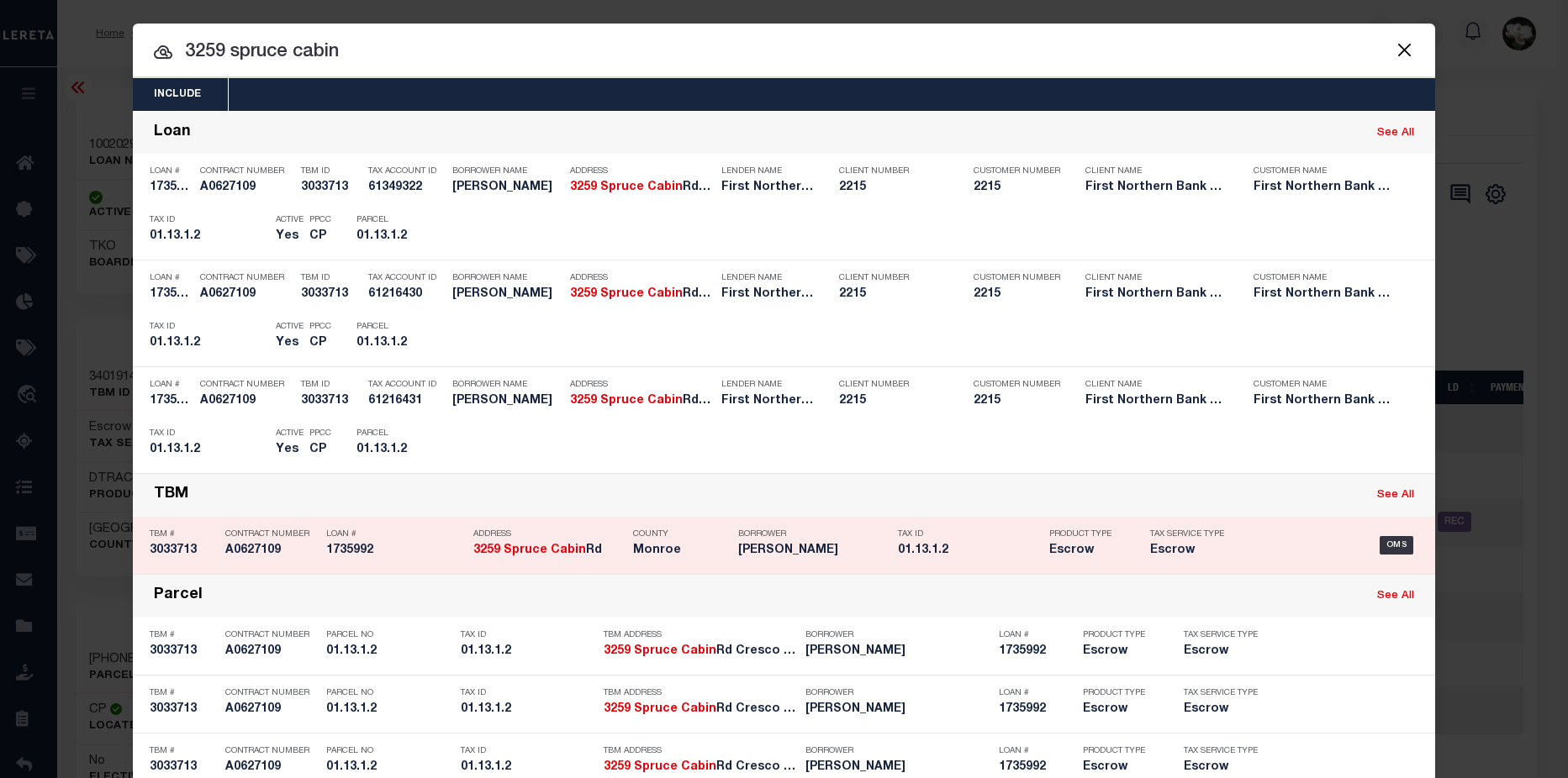
click at [758, 542] on div "Borrower Melissa Swisher" at bounding box center [813, 545] width 151 height 49
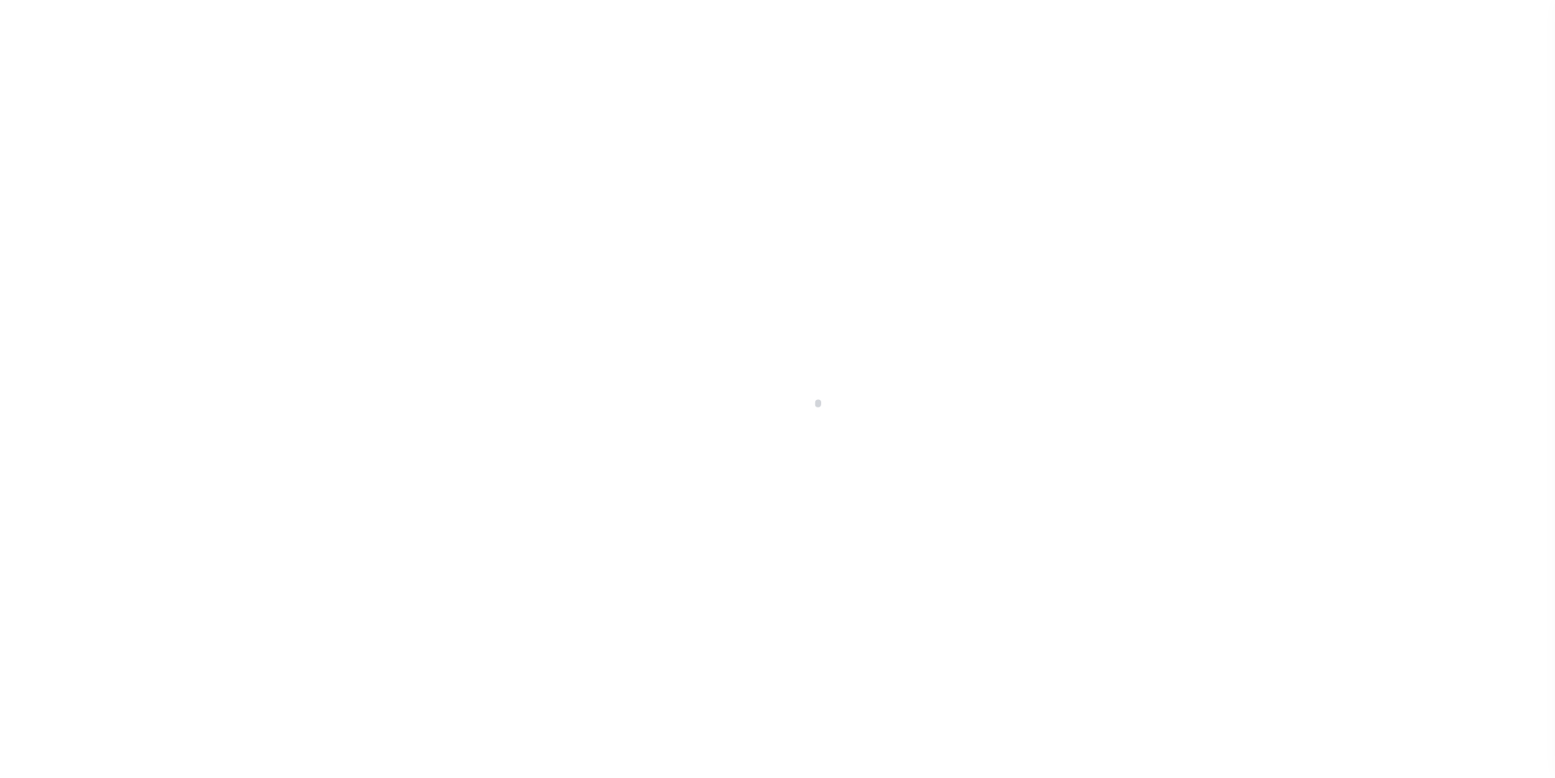
select select "Escrow"
type input "[STREET_ADDRESS]"
type input "01.13.1.2"
select select
type input "Cresco PA 18326"
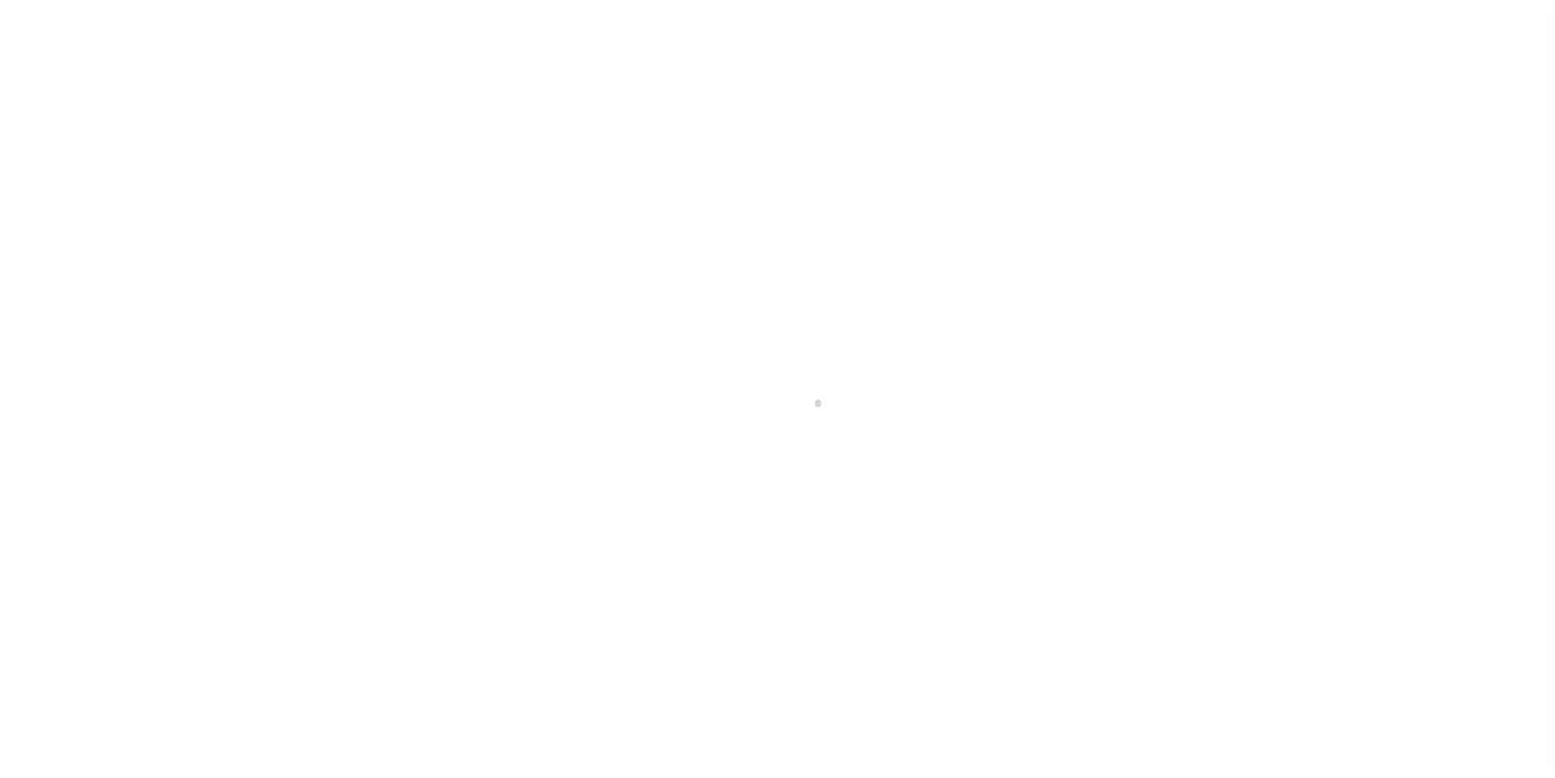
type input "PA"
select select
type textarea "Liability subject to parcel provided"
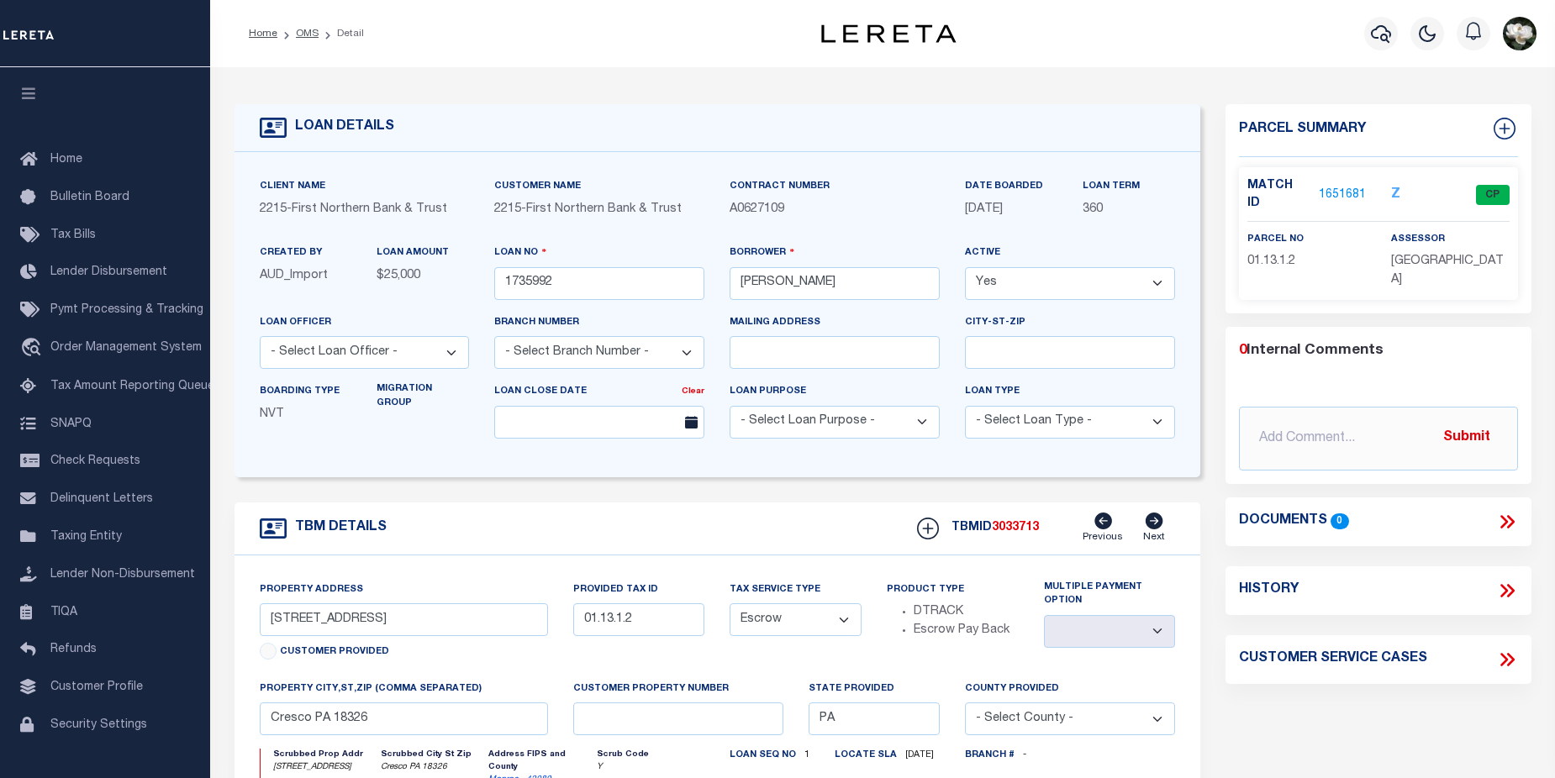
click at [1345, 187] on link "1651681" at bounding box center [1342, 196] width 47 height 18
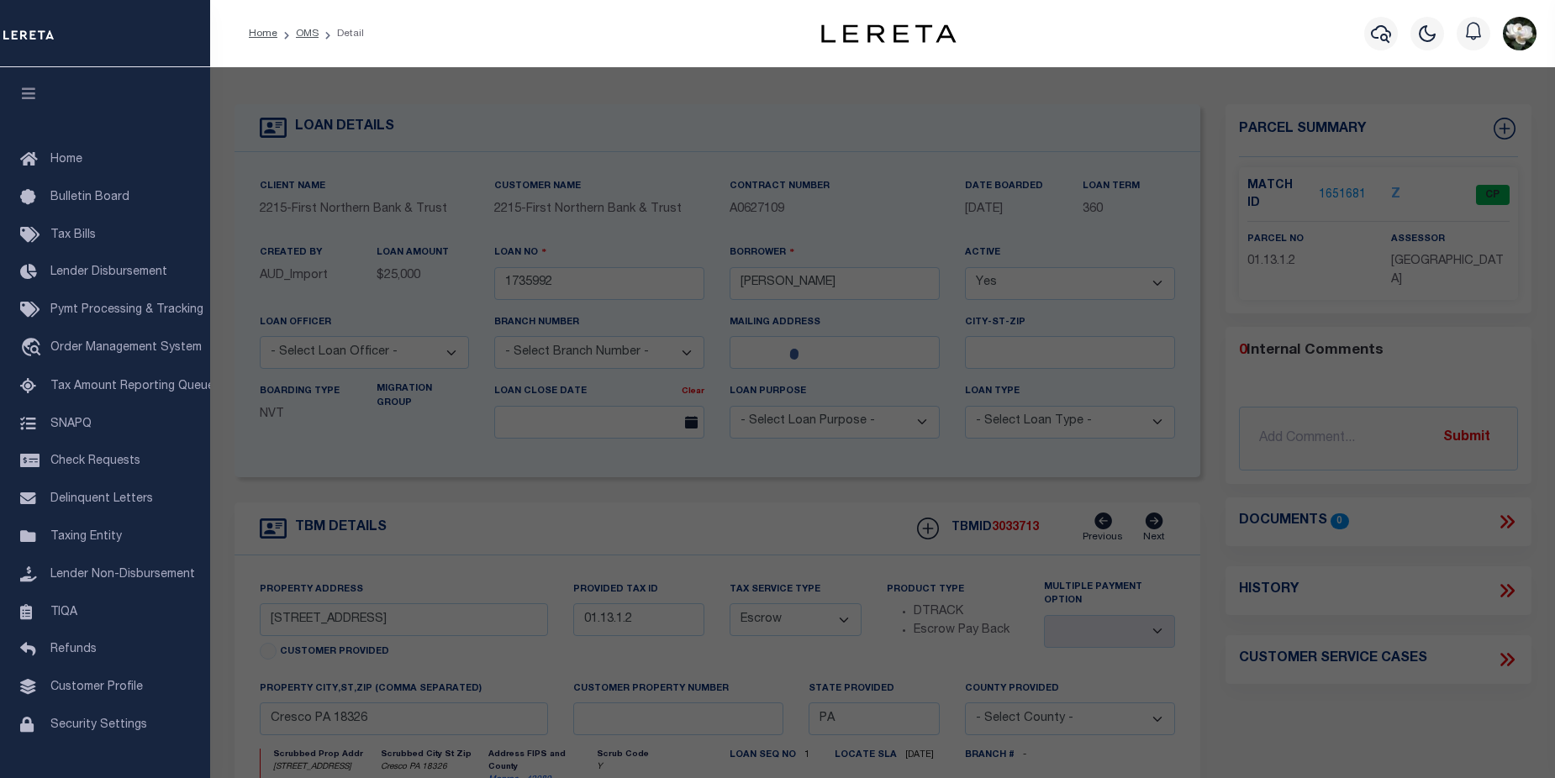
checkbox input "false"
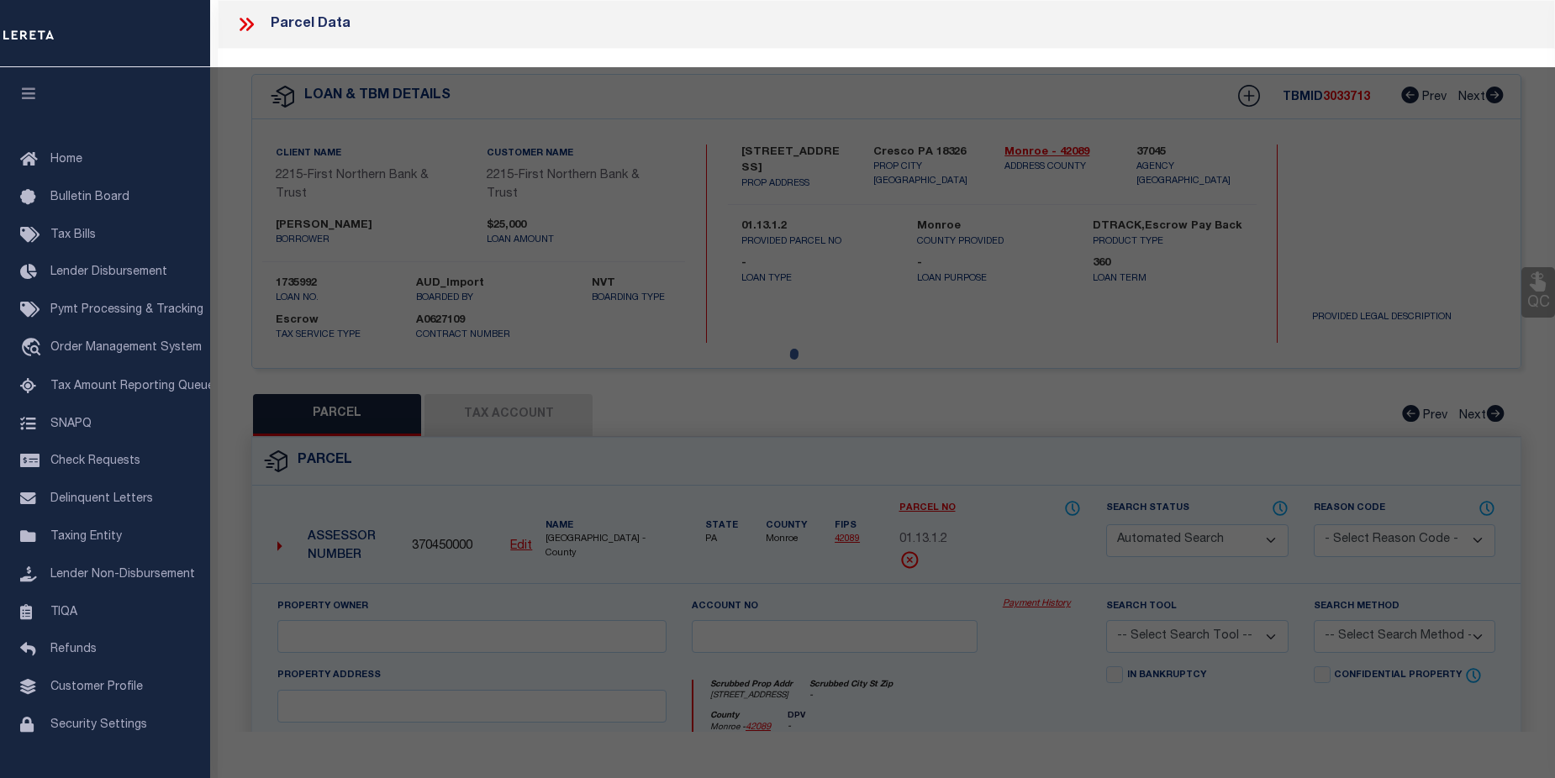
select select "CP"
type input "[PERSON_NAME] [PERSON_NAME] & [PERSON_NAME]"
select select
type input "[STREET_ADDRESS]"
checkbox input "false"
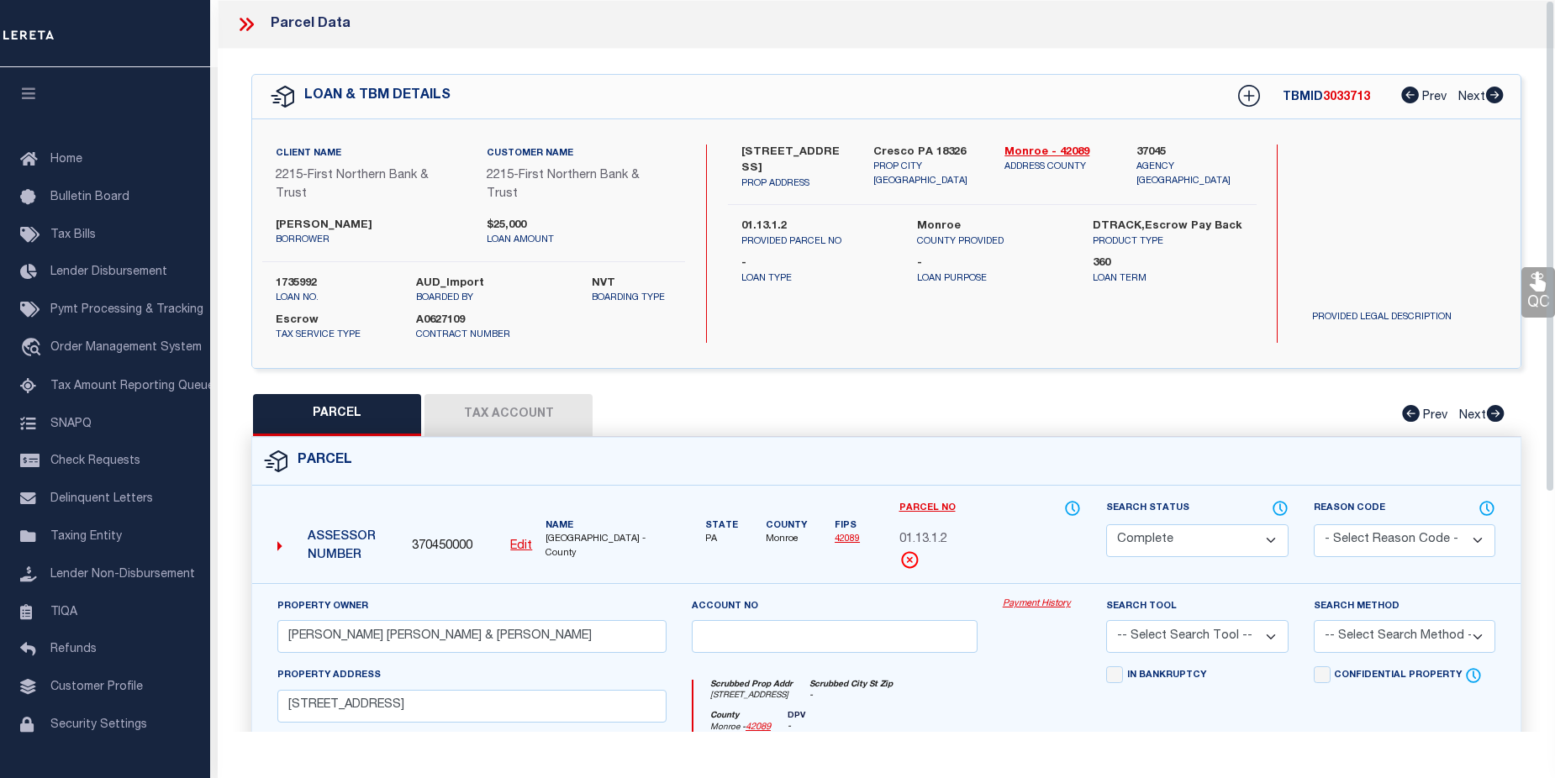
click at [1023, 599] on link "Payment History" at bounding box center [1042, 605] width 78 height 14
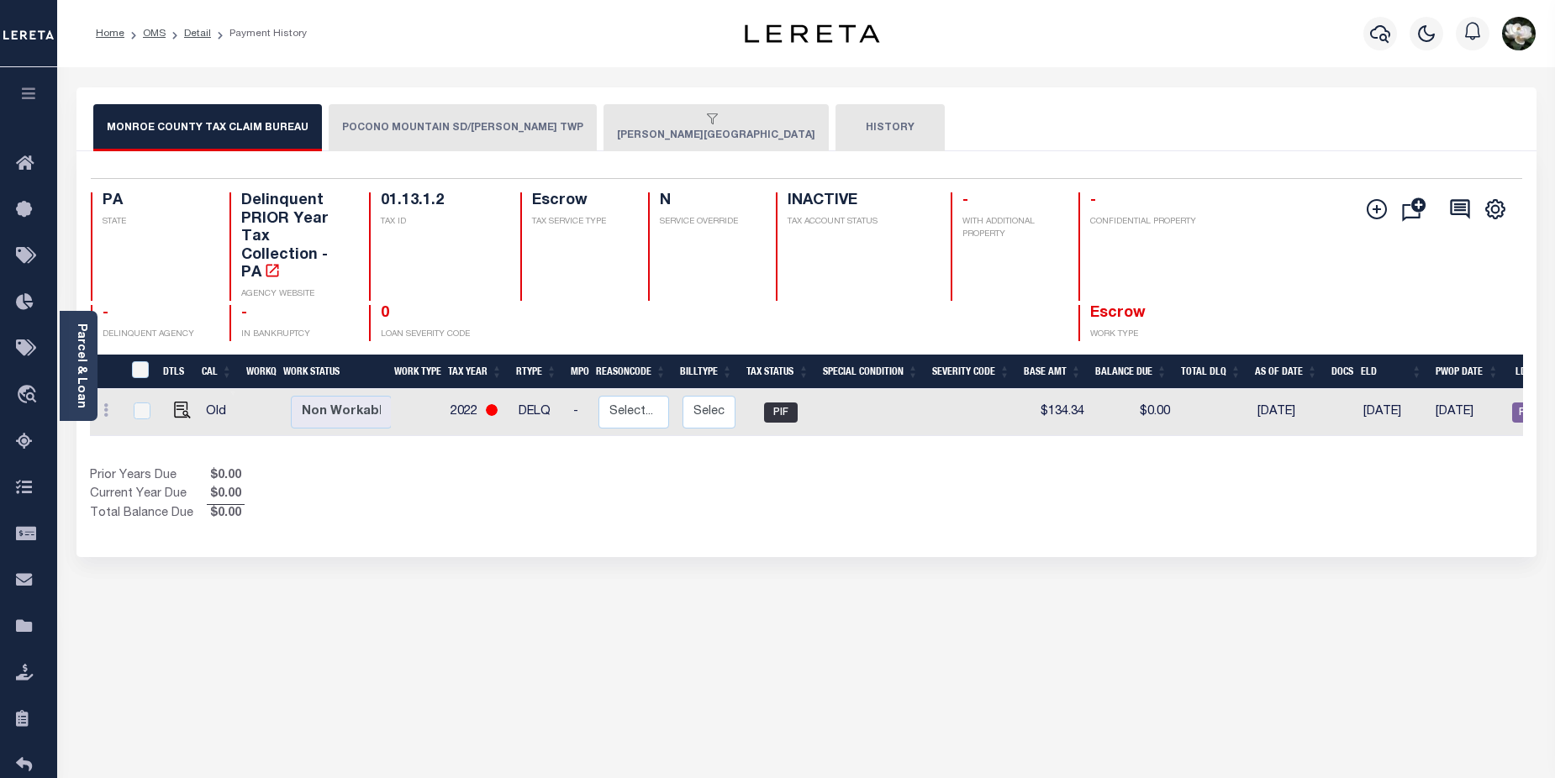
click at [464, 126] on button "POCONO MOUNTAIN SD/[PERSON_NAME] TWP" at bounding box center [463, 127] width 268 height 47
